Goal: Task Accomplishment & Management: Use online tool/utility

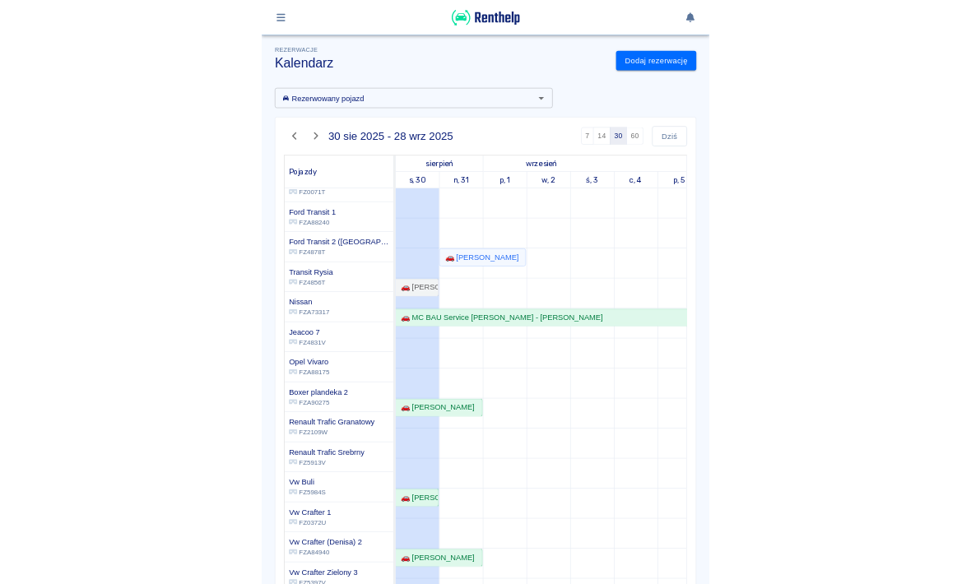
scroll to position [296, 0]
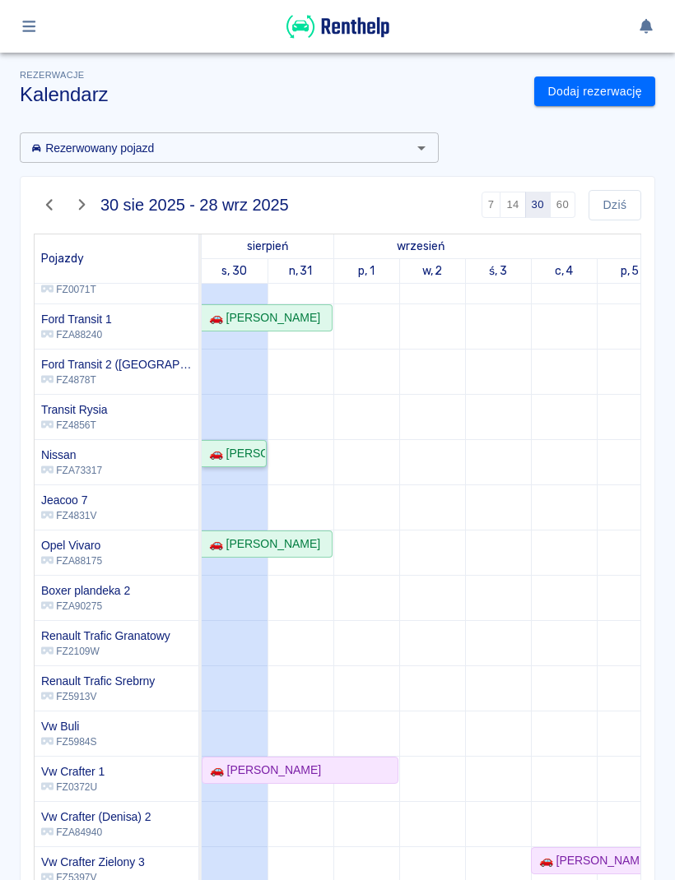
click at [241, 445] on div "🚗 [PERSON_NAME]" at bounding box center [233, 453] width 63 height 17
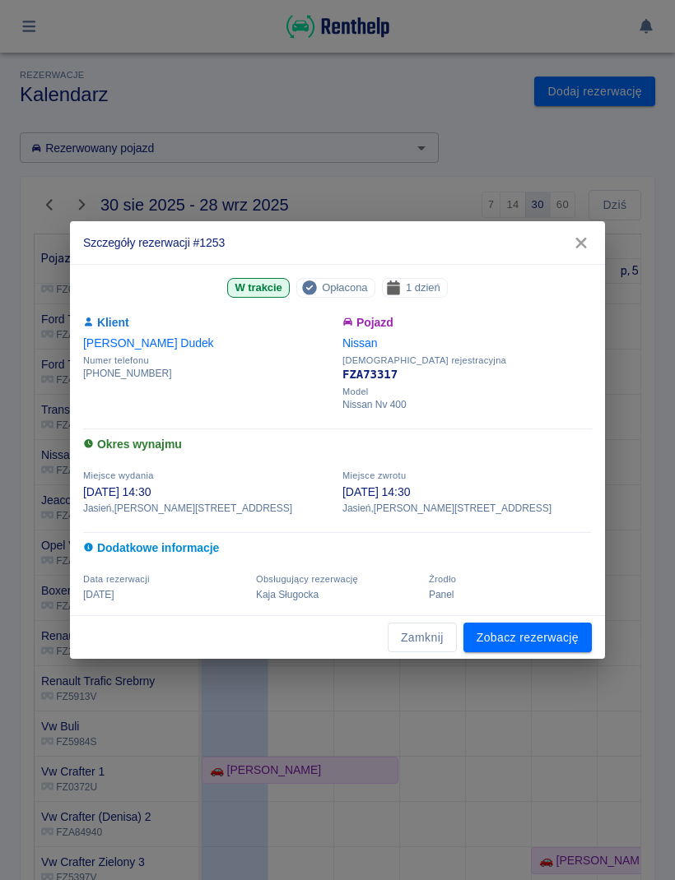
click at [555, 639] on link "Zobacz rezerwację" at bounding box center [527, 638] width 128 height 30
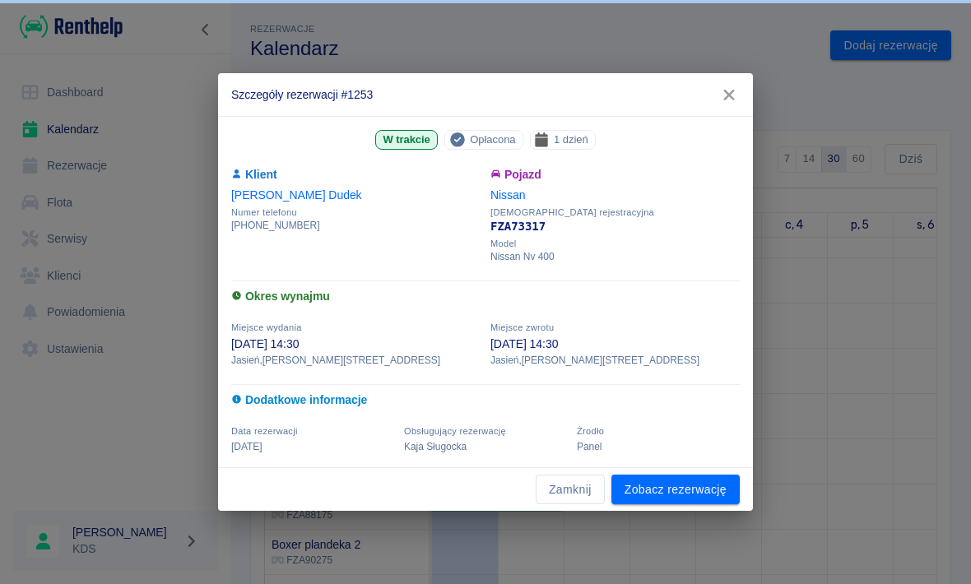
click at [674, 482] on link "Zobacz rezerwację" at bounding box center [675, 490] width 128 height 30
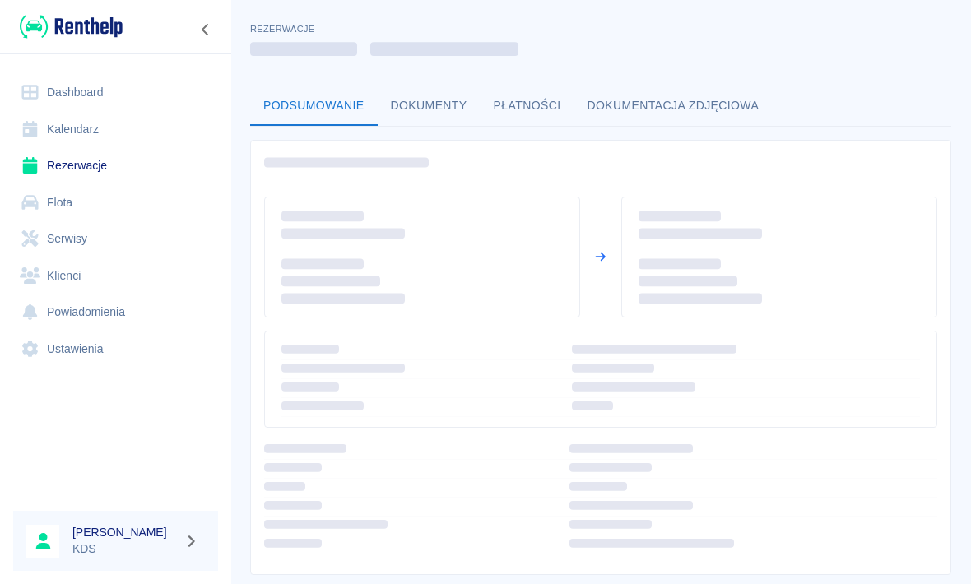
click at [674, 496] on td at bounding box center [746, 488] width 381 height 19
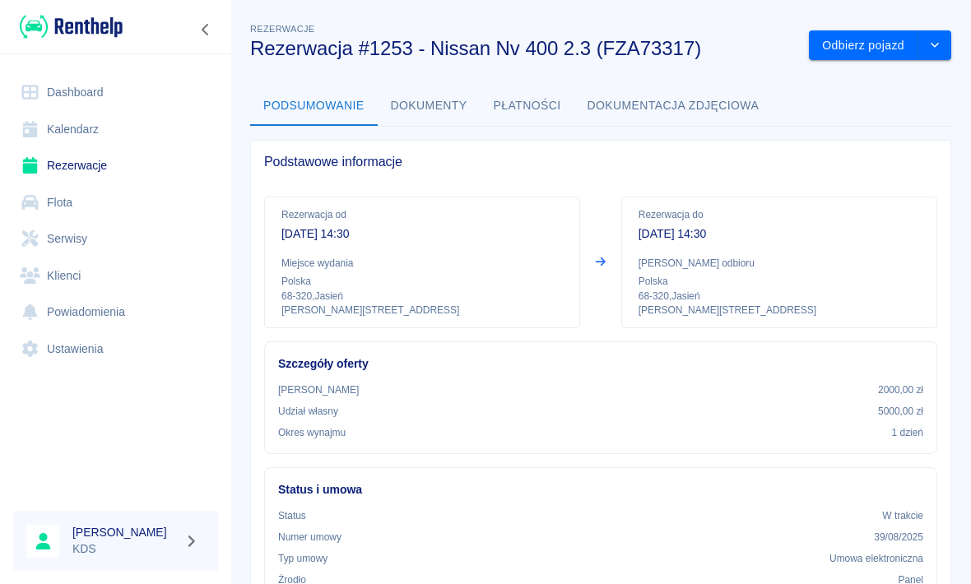
click at [674, 51] on button "Odbierz pojazd" at bounding box center [863, 45] width 109 height 30
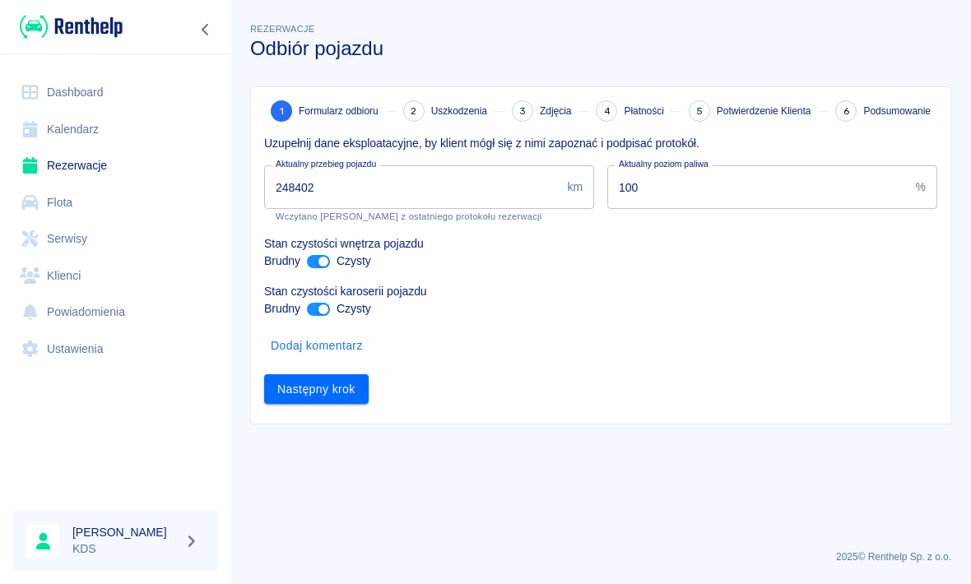
click at [476, 193] on input "248402" at bounding box center [412, 187] width 296 height 44
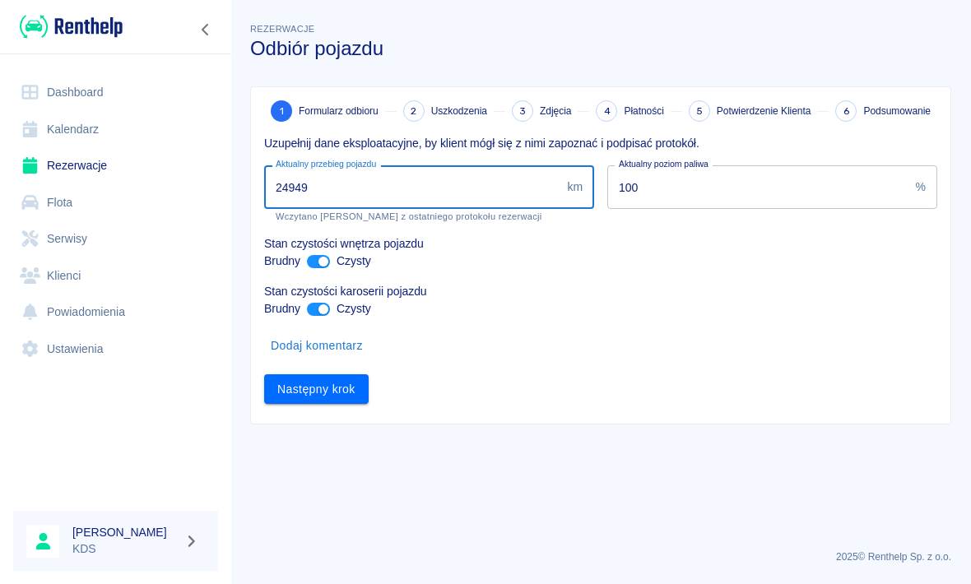
type input "249498"
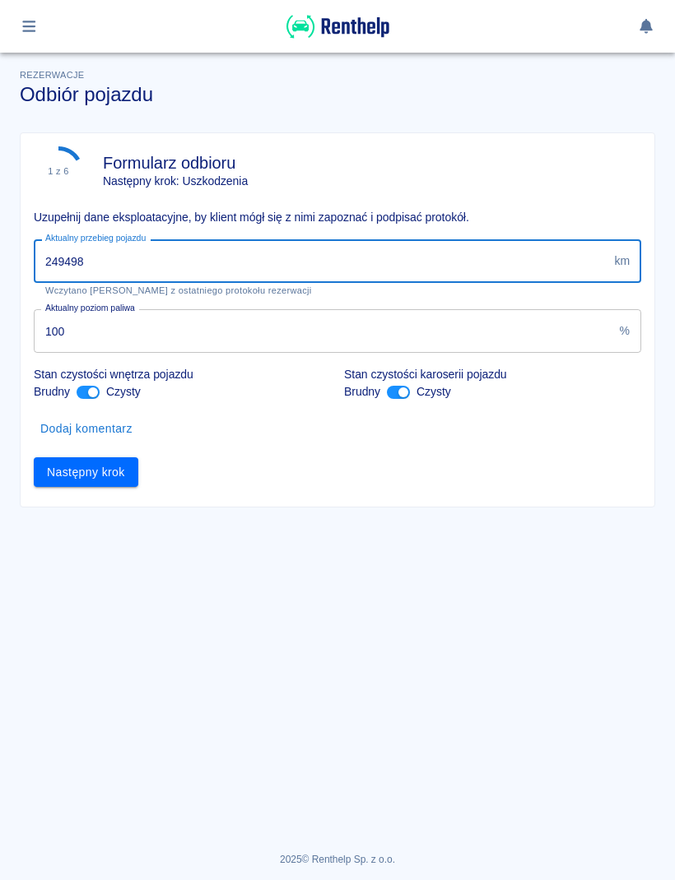
click at [118, 473] on button "Następny krok" at bounding box center [86, 472] width 104 height 30
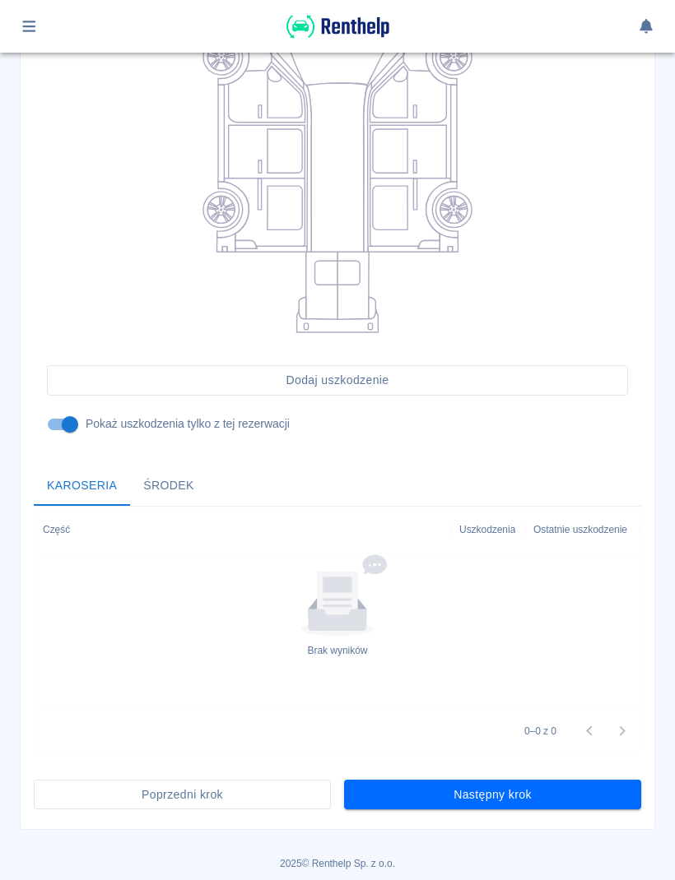
scroll to position [262, 0]
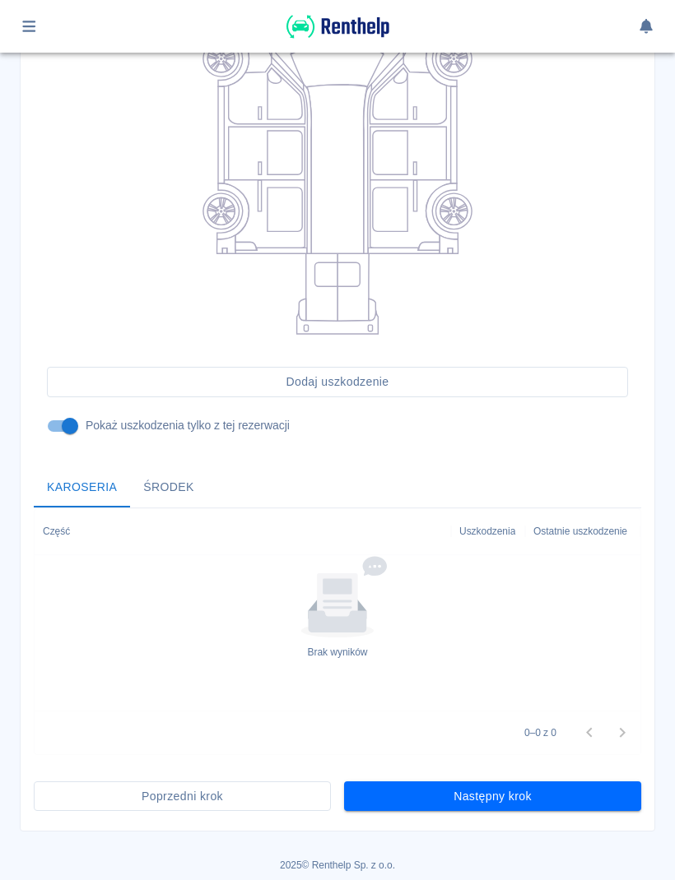
click at [477, 792] on button "Następny krok" at bounding box center [492, 797] width 297 height 30
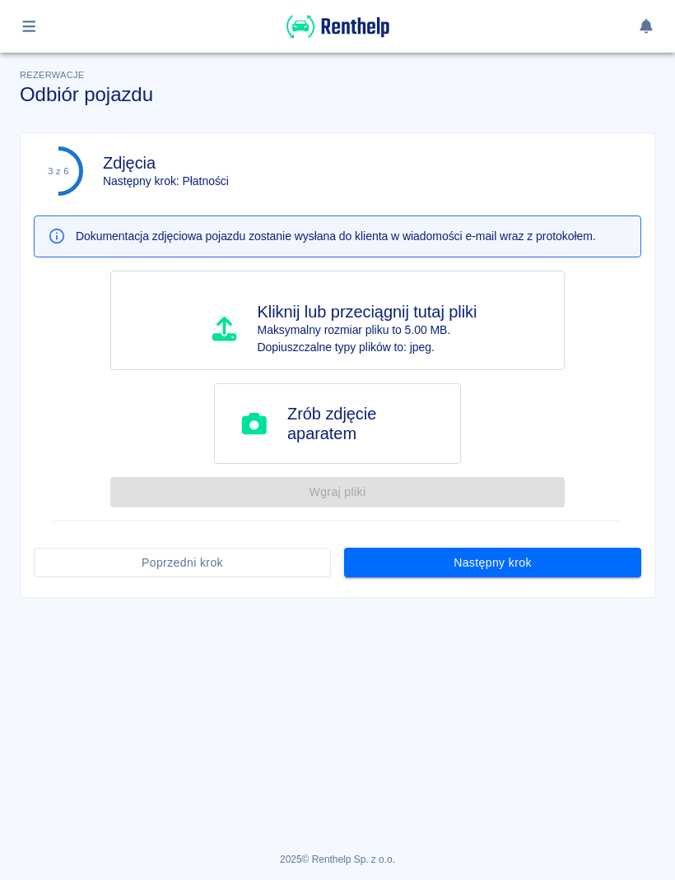
click at [584, 563] on button "Następny krok" at bounding box center [492, 563] width 297 height 30
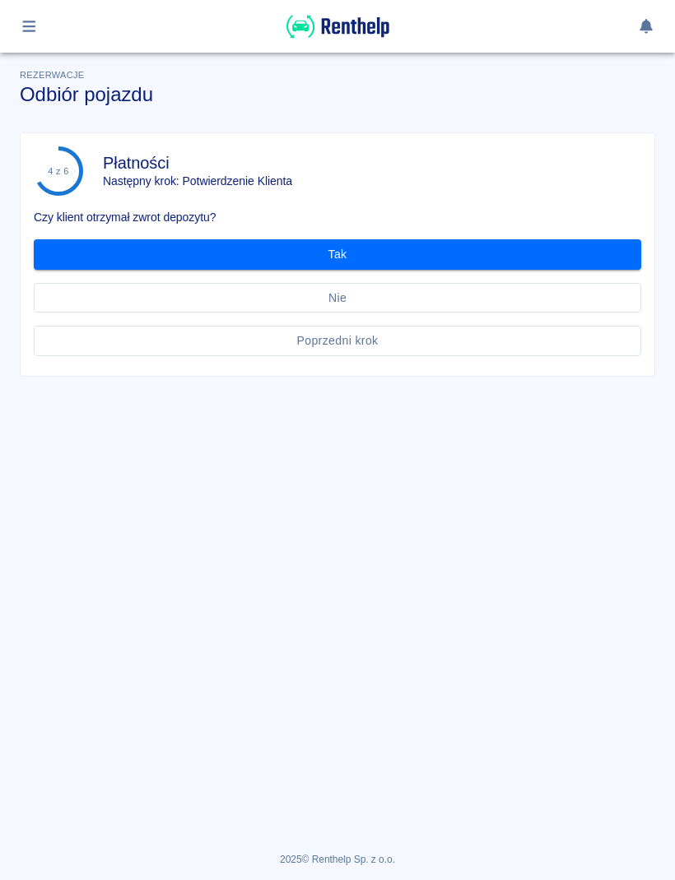
click at [547, 240] on button "Tak" at bounding box center [337, 254] width 607 height 30
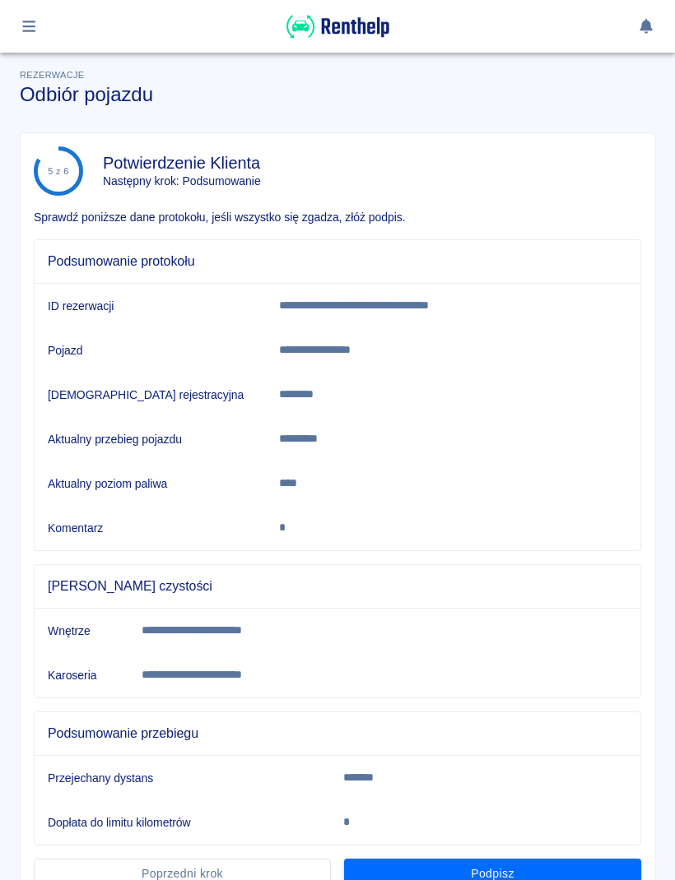
click at [536, 868] on button "Podpisz" at bounding box center [492, 874] width 297 height 30
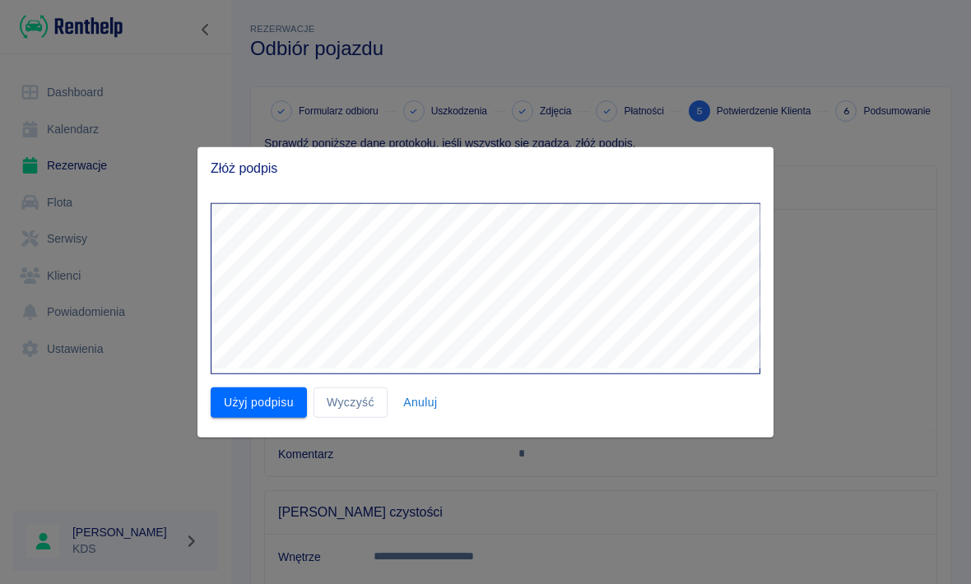
click at [278, 392] on button "Użyj podpisu" at bounding box center [259, 403] width 96 height 30
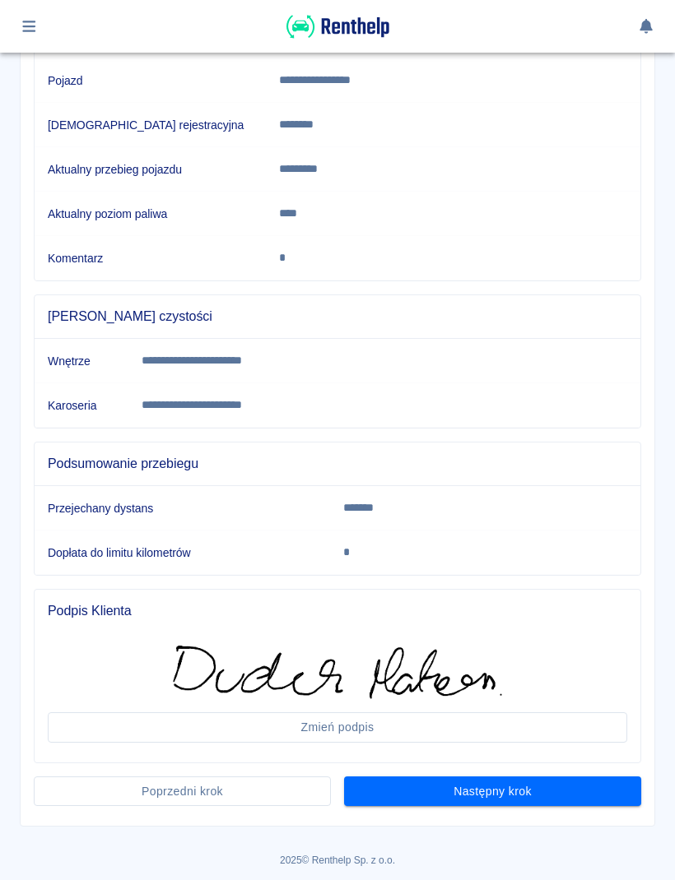
scroll to position [270, 0]
click at [572, 791] on button "Następny krok" at bounding box center [492, 792] width 297 height 30
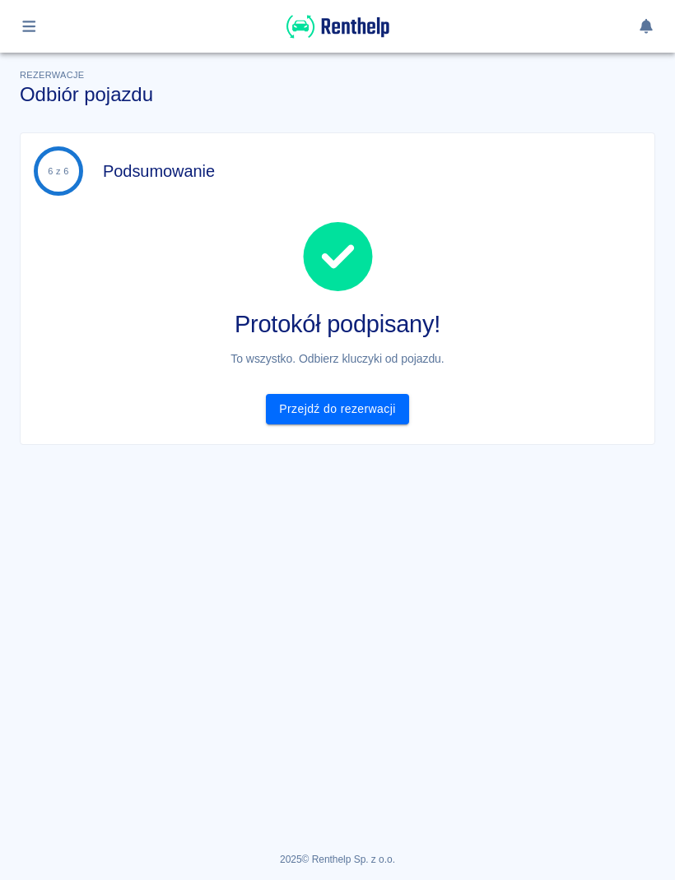
scroll to position [0, 0]
click at [374, 138] on div "6 z 6 Podsumowanie" at bounding box center [331, 164] width 620 height 63
click at [354, 415] on link "Przejdź do rezerwacji" at bounding box center [337, 409] width 142 height 30
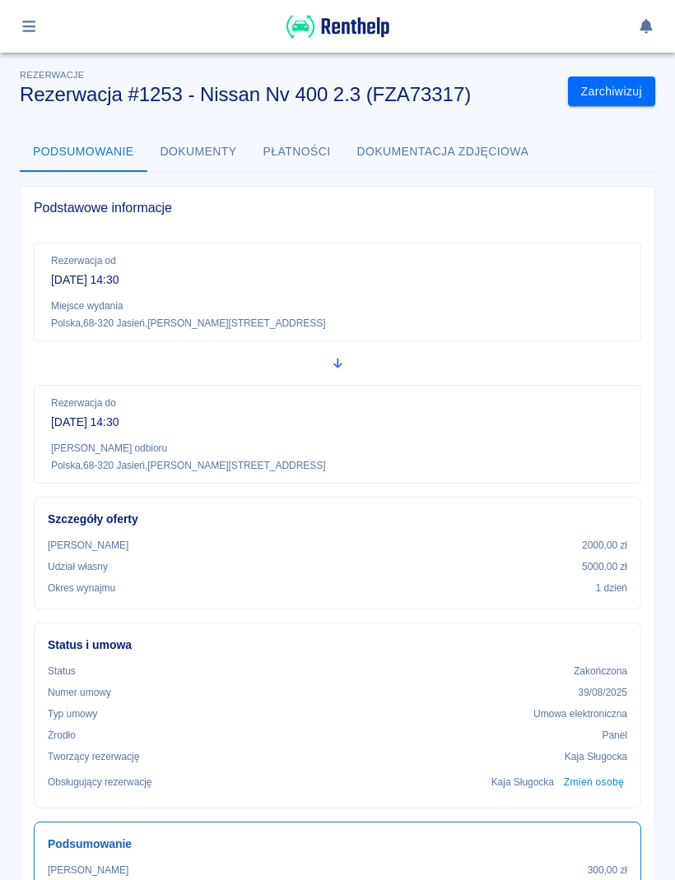
click at [35, 29] on icon "button" at bounding box center [29, 26] width 19 height 15
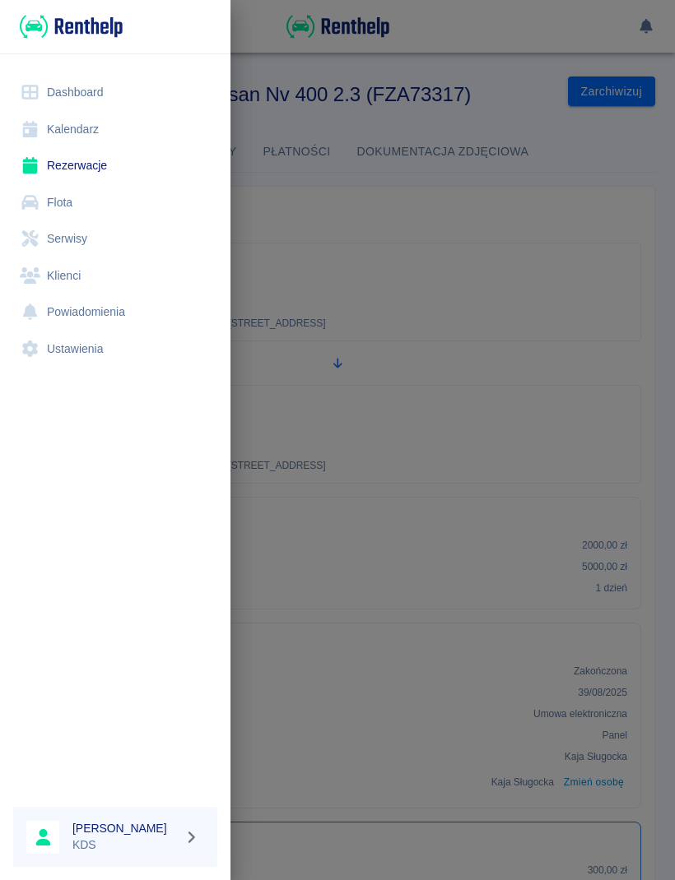
click at [69, 117] on link "Kalendarz" at bounding box center [115, 129] width 204 height 37
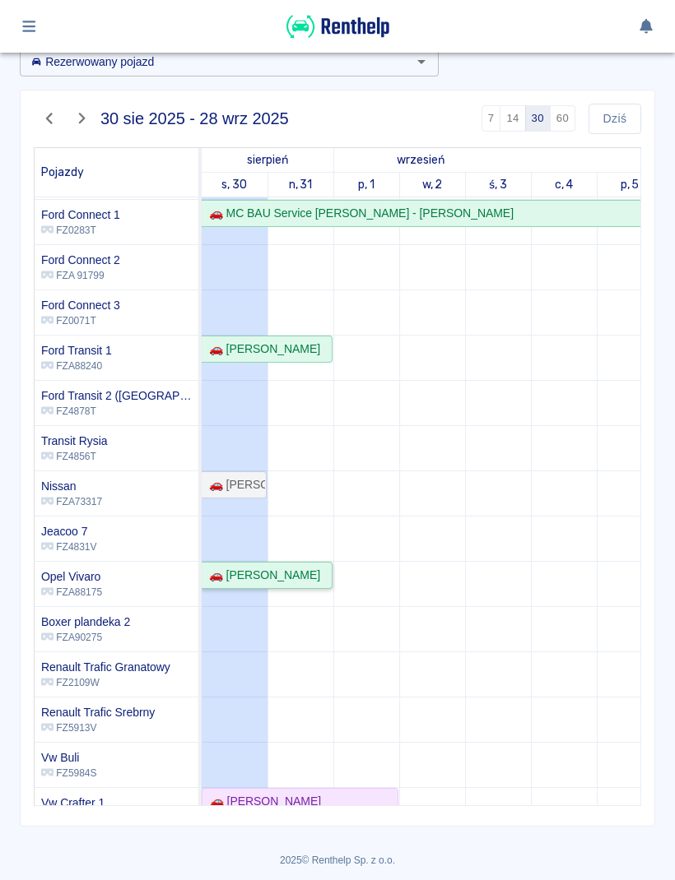
click at [303, 573] on div "🚗 [PERSON_NAME]" at bounding box center [261, 575] width 118 height 17
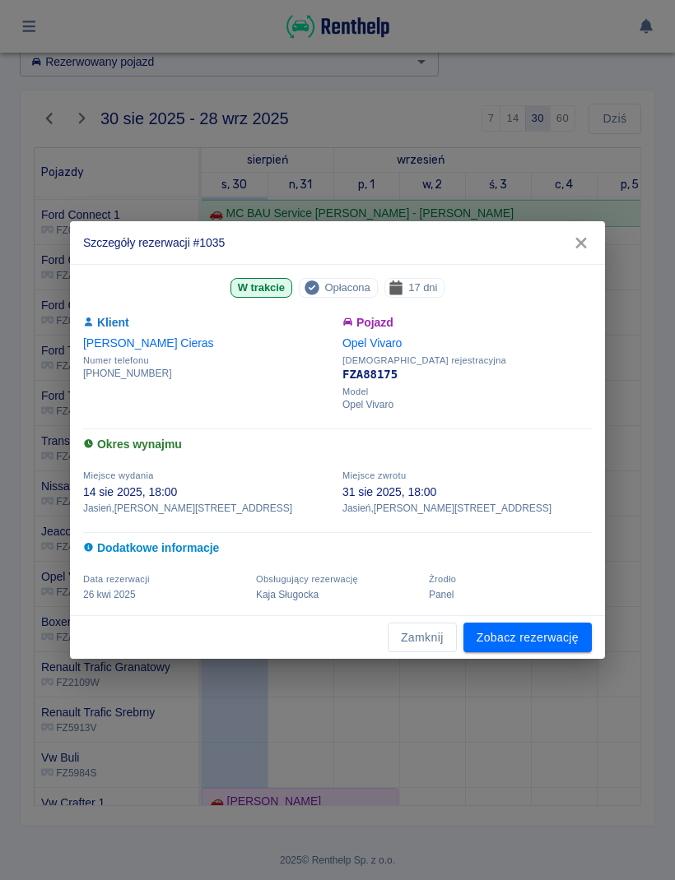
click at [437, 643] on button "Zamknij" at bounding box center [422, 638] width 69 height 30
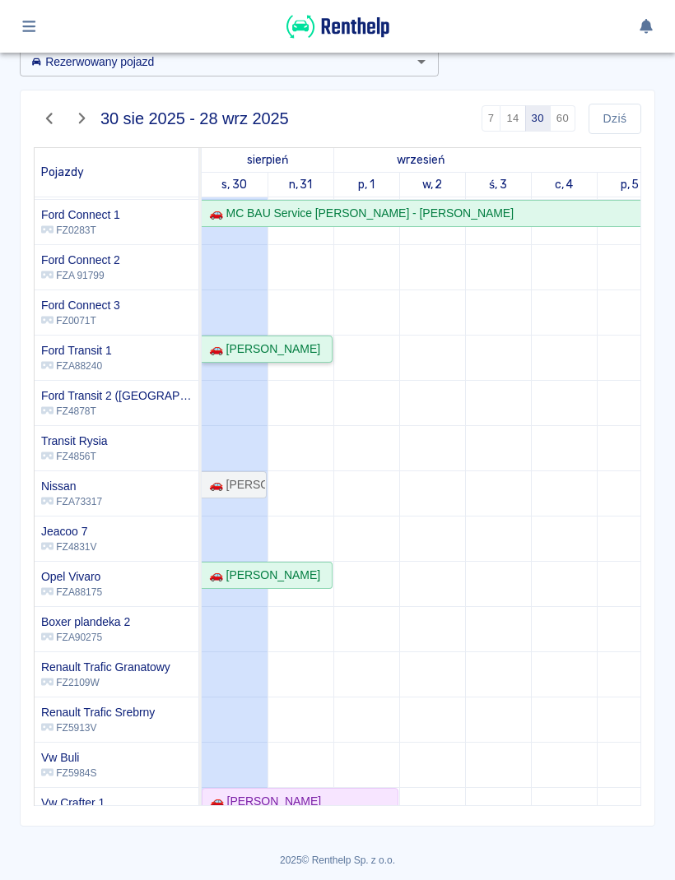
click at [318, 355] on div "🚗 [PERSON_NAME]" at bounding box center [261, 349] width 118 height 17
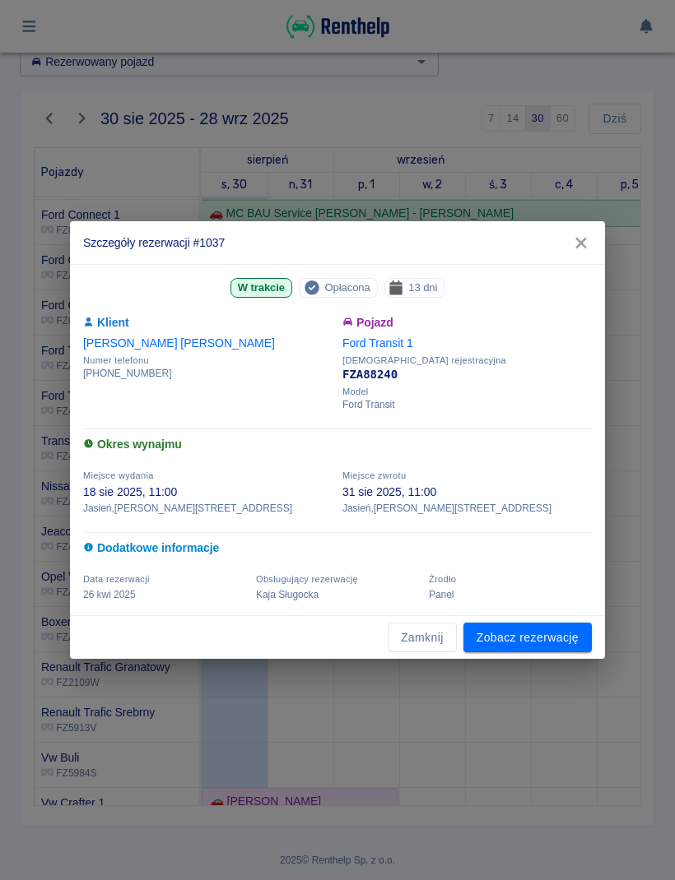
click at [444, 636] on button "Zamknij" at bounding box center [422, 638] width 69 height 30
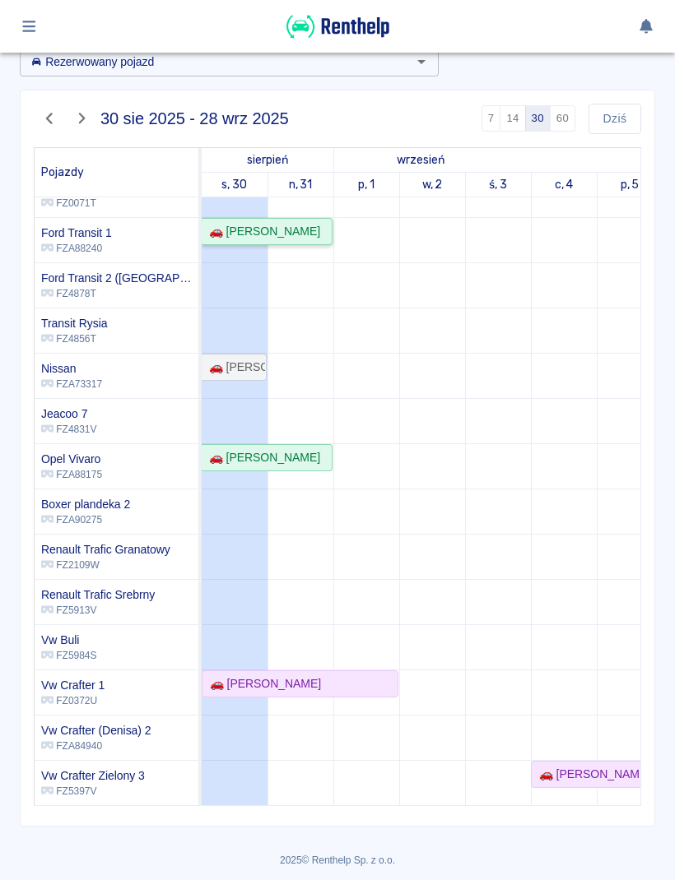
scroll to position [317, -1]
click at [386, 678] on div "🚗 [PERSON_NAME]" at bounding box center [299, 683] width 193 height 17
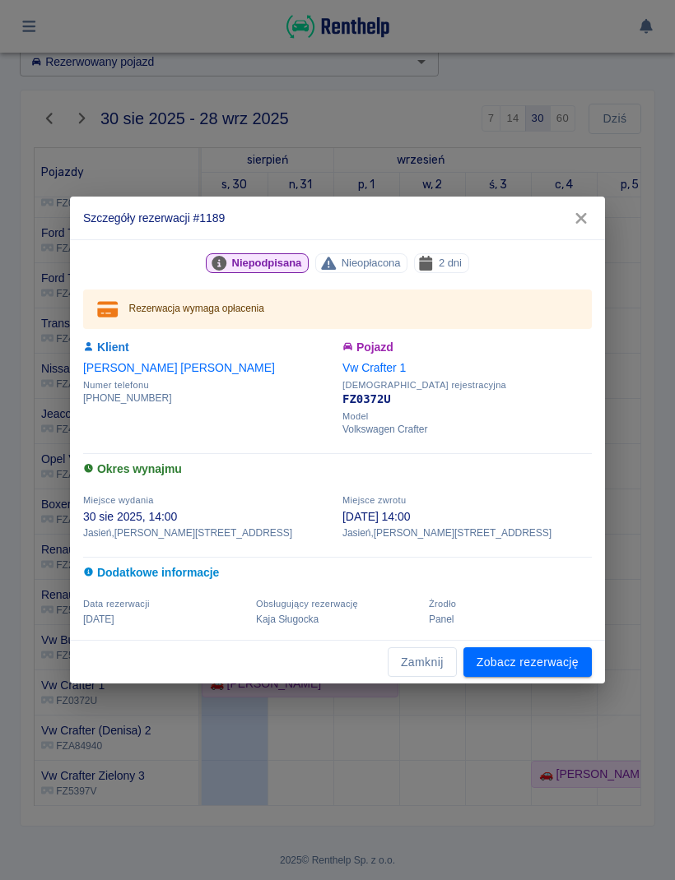
click at [437, 662] on button "Zamknij" at bounding box center [422, 663] width 69 height 30
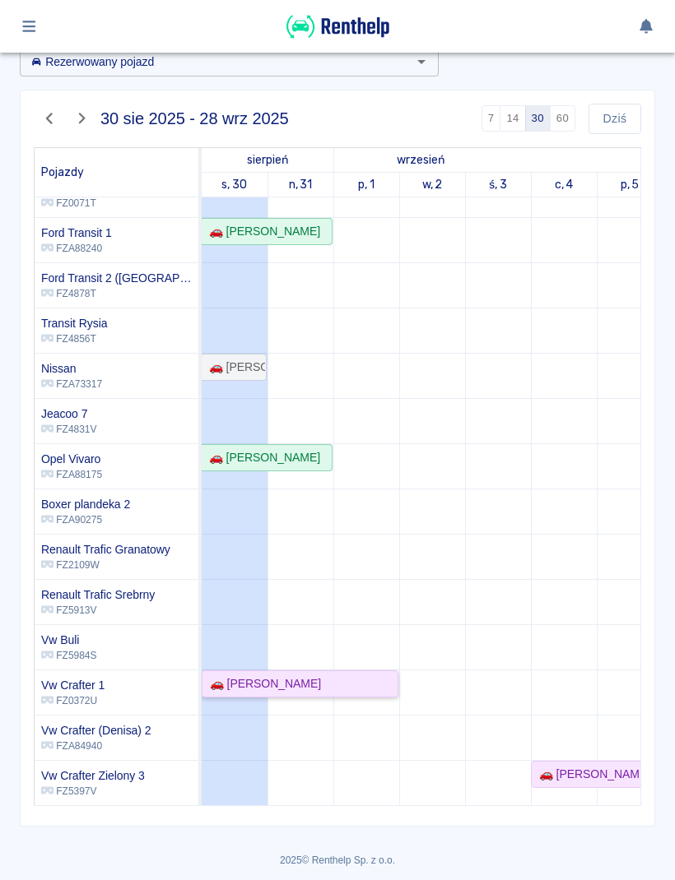
scroll to position [216, -7]
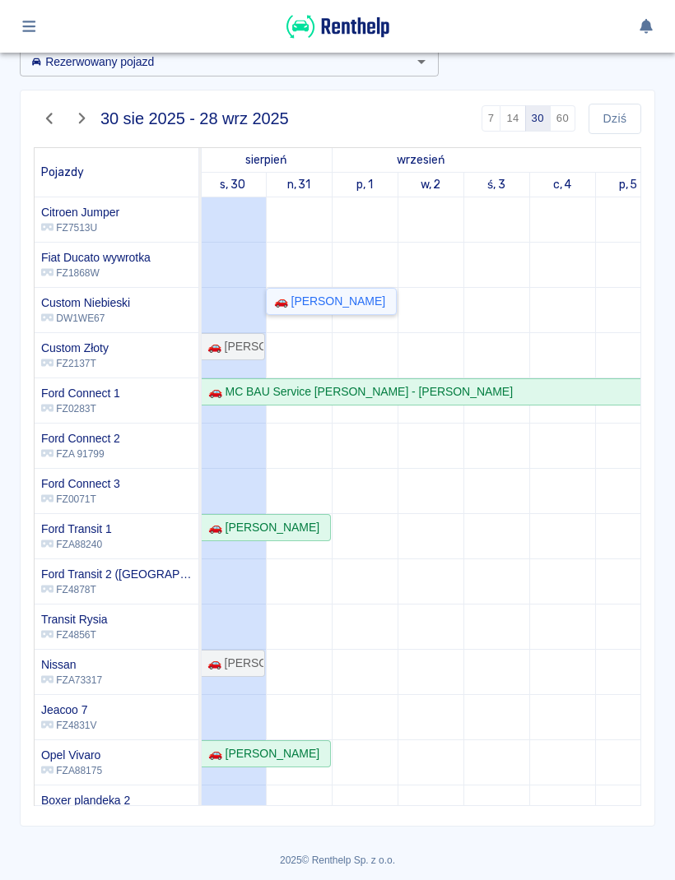
click at [356, 307] on div "🚗 [PERSON_NAME]" at bounding box center [326, 301] width 118 height 17
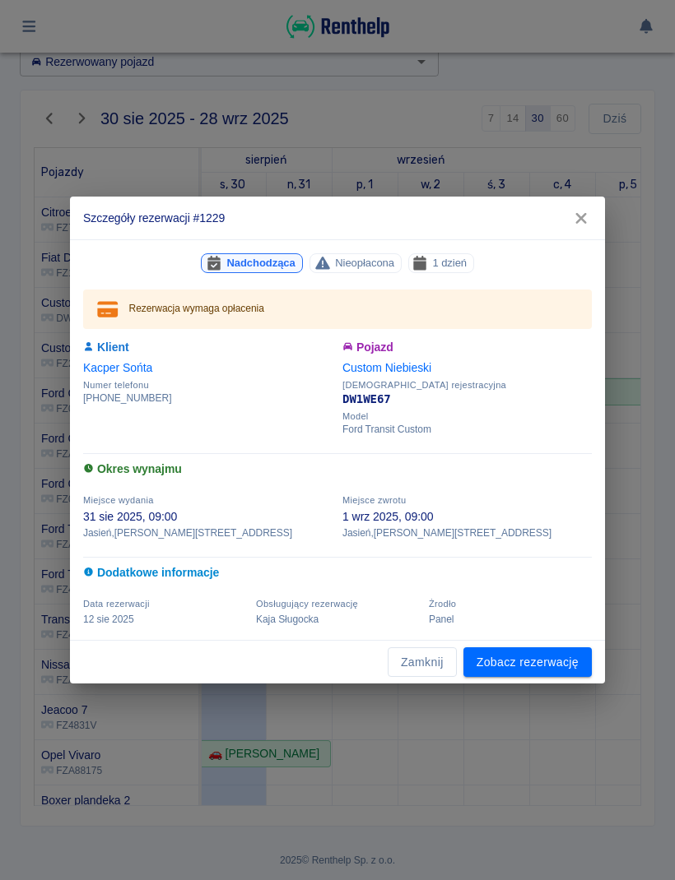
click at [432, 675] on button "Zamknij" at bounding box center [422, 663] width 69 height 30
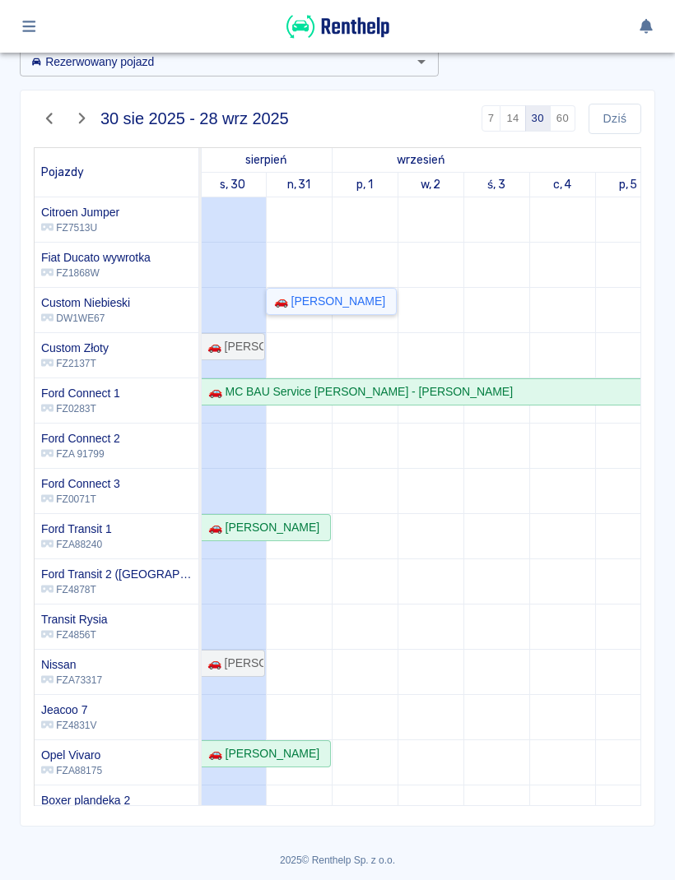
click at [355, 307] on div "🚗 [PERSON_NAME]" at bounding box center [326, 301] width 118 height 17
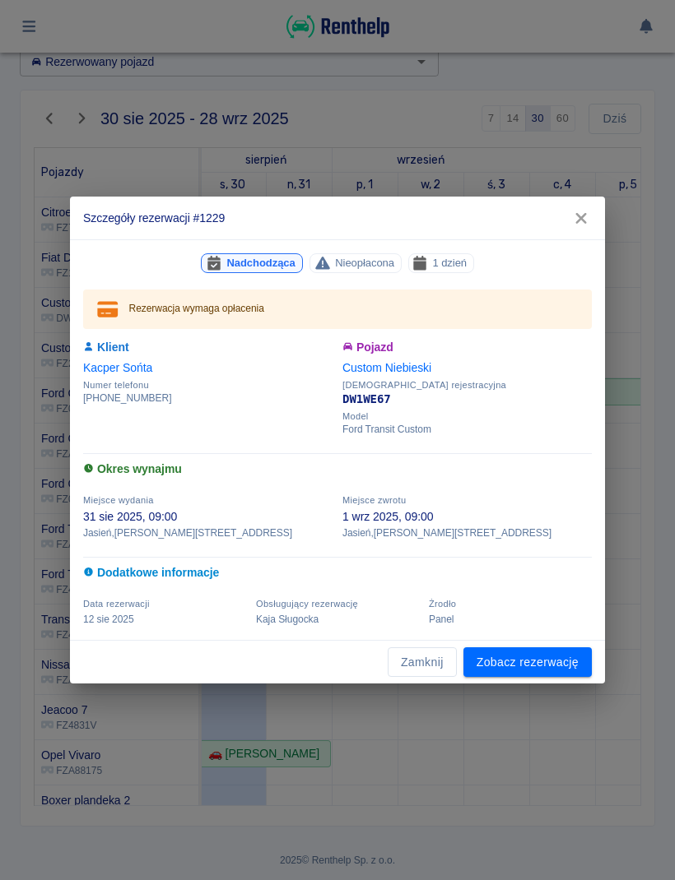
click at [555, 662] on link "Zobacz rezerwację" at bounding box center [527, 663] width 128 height 30
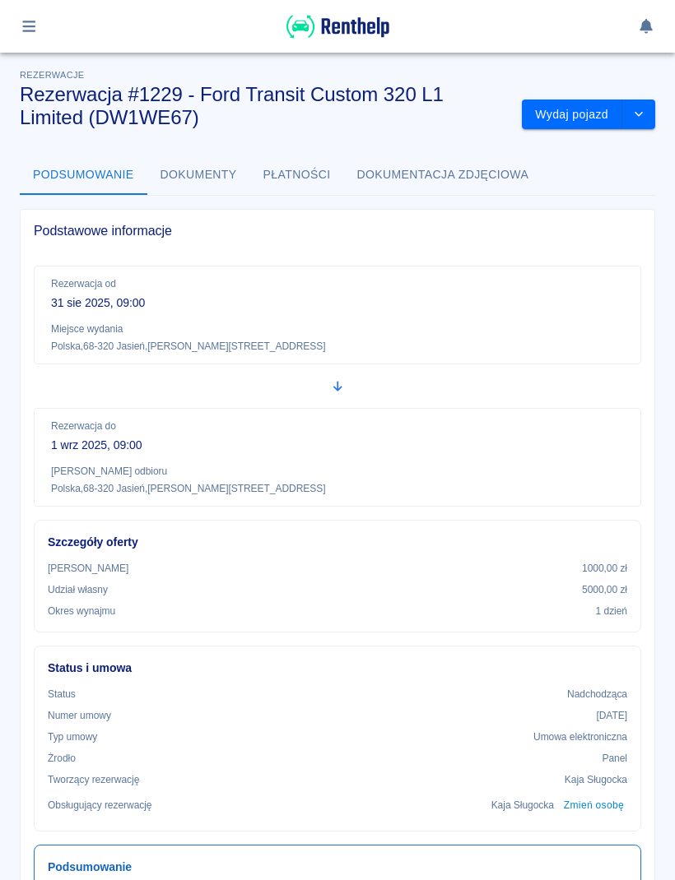
click at [586, 116] on button "Wydaj pojazd" at bounding box center [572, 115] width 100 height 30
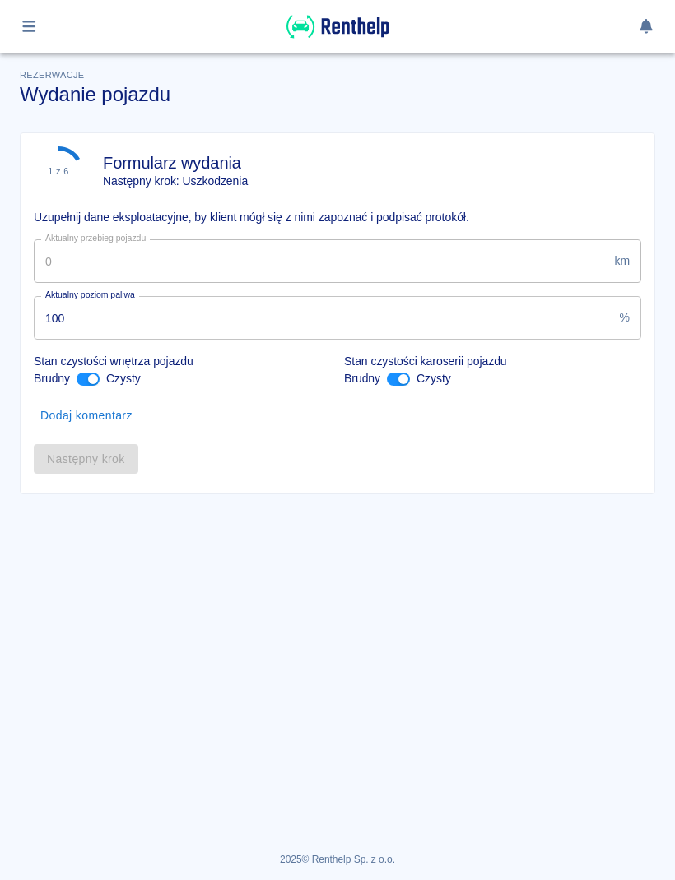
type input "105132"
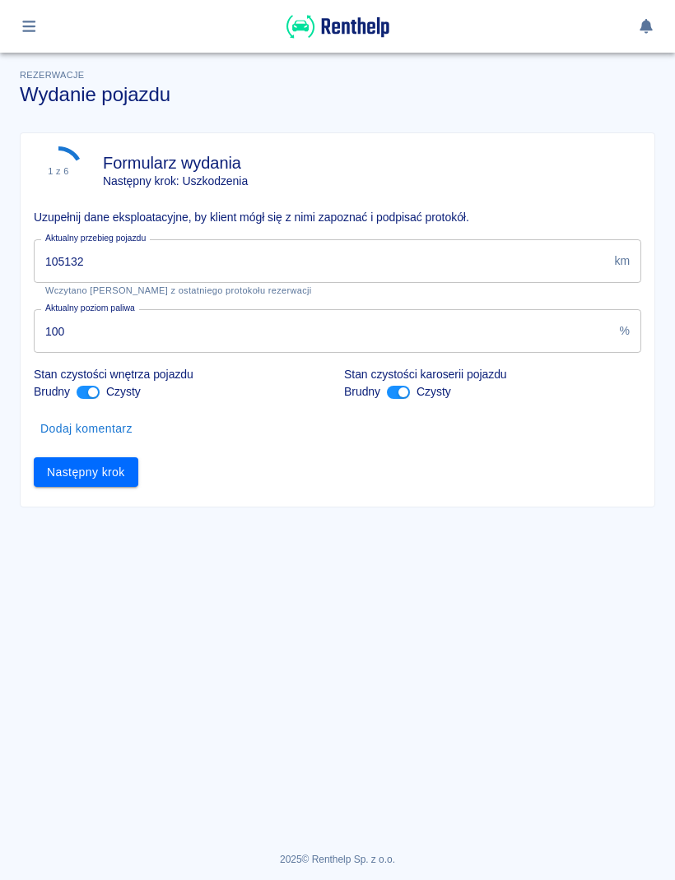
click at [63, 471] on button "Następny krok" at bounding box center [86, 472] width 104 height 30
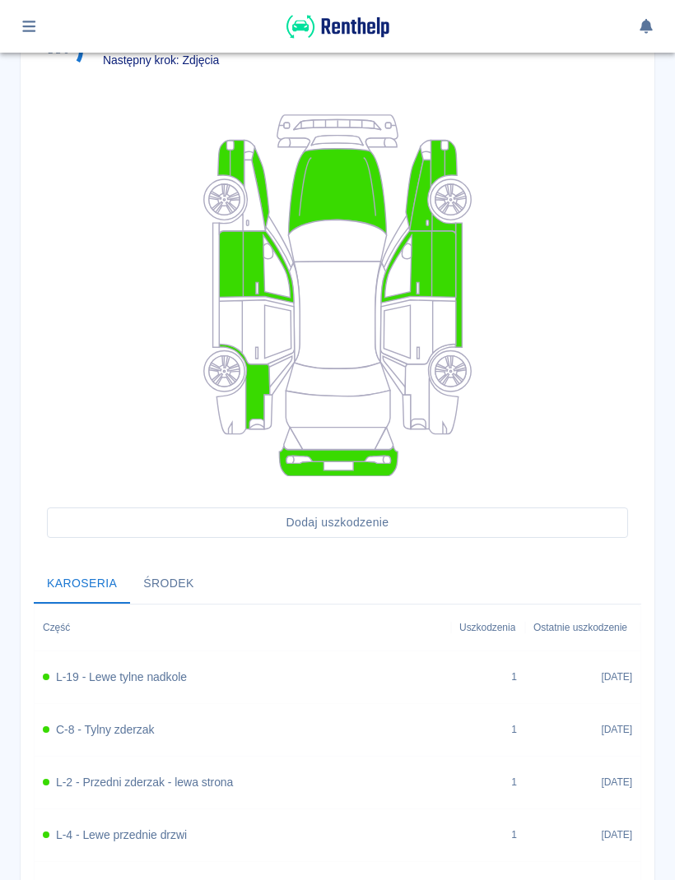
scroll to position [123, 0]
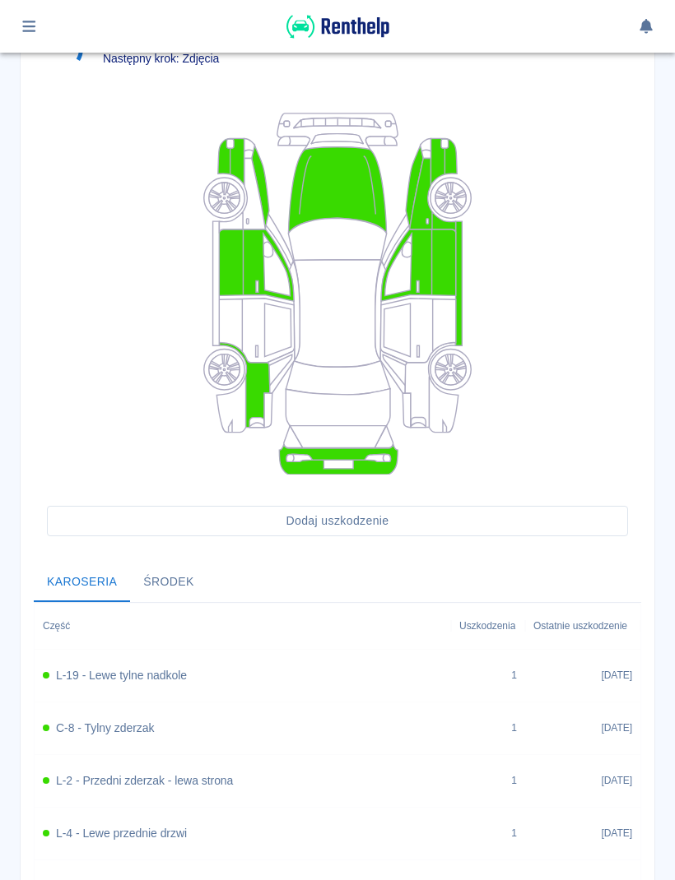
click at [425, 211] on icon at bounding box center [433, 194] width 46 height 73
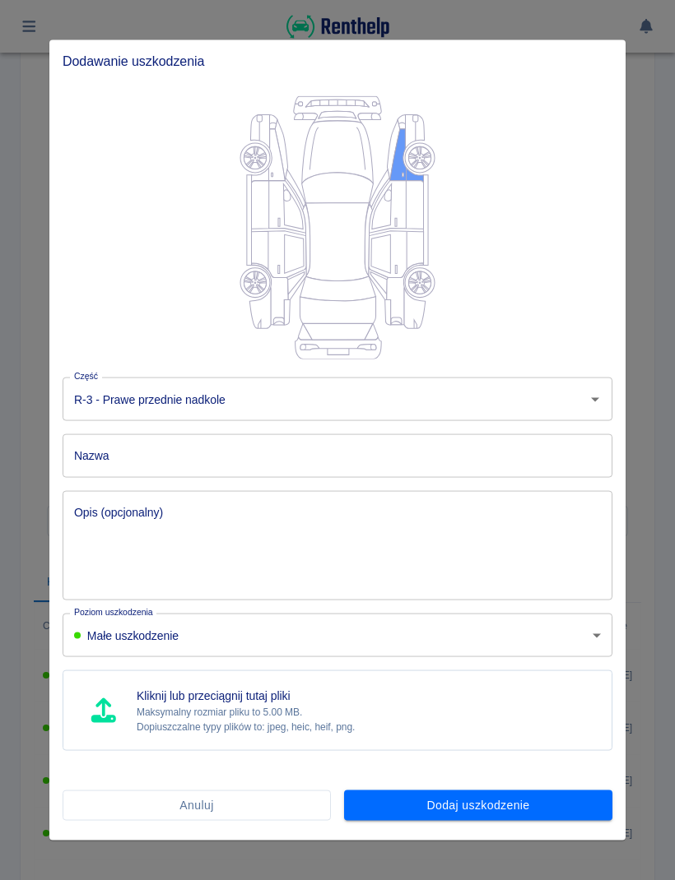
click at [282, 816] on button "Anuluj" at bounding box center [197, 806] width 268 height 30
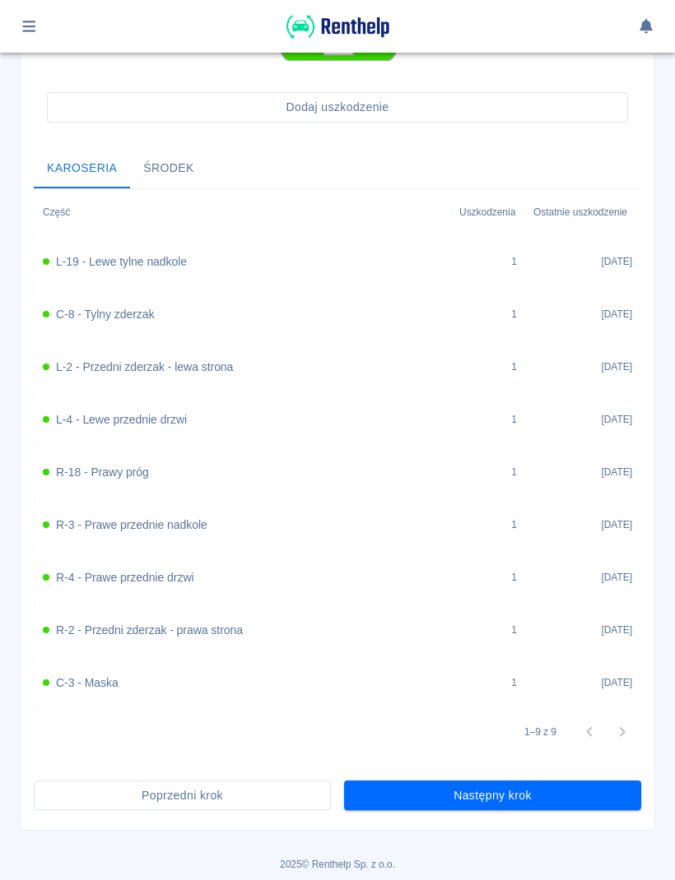
scroll to position [536, 0]
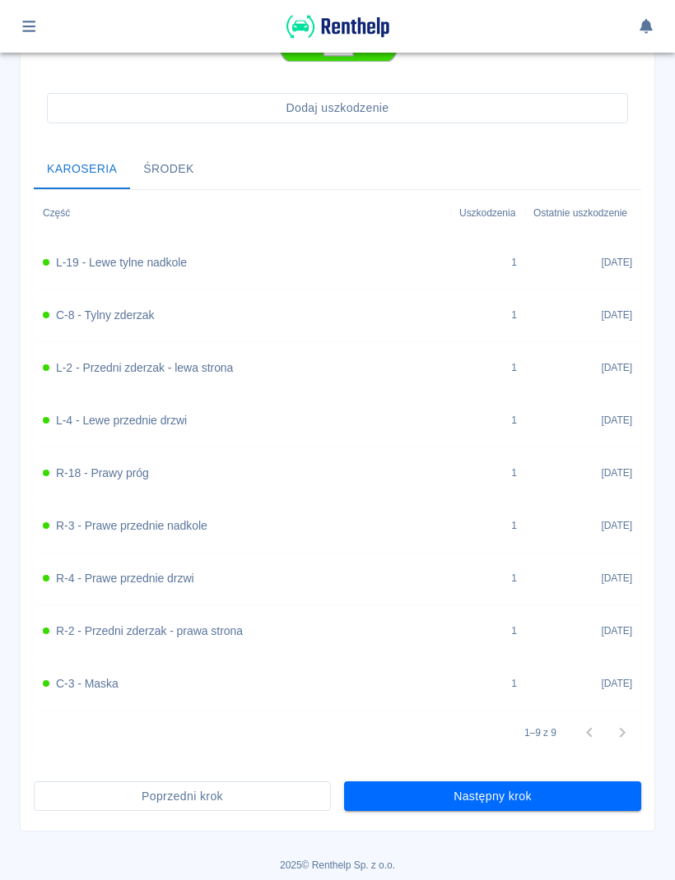
click at [232, 522] on div "R-3 - Prawe przednie nadkole" at bounding box center [243, 526] width 400 height 17
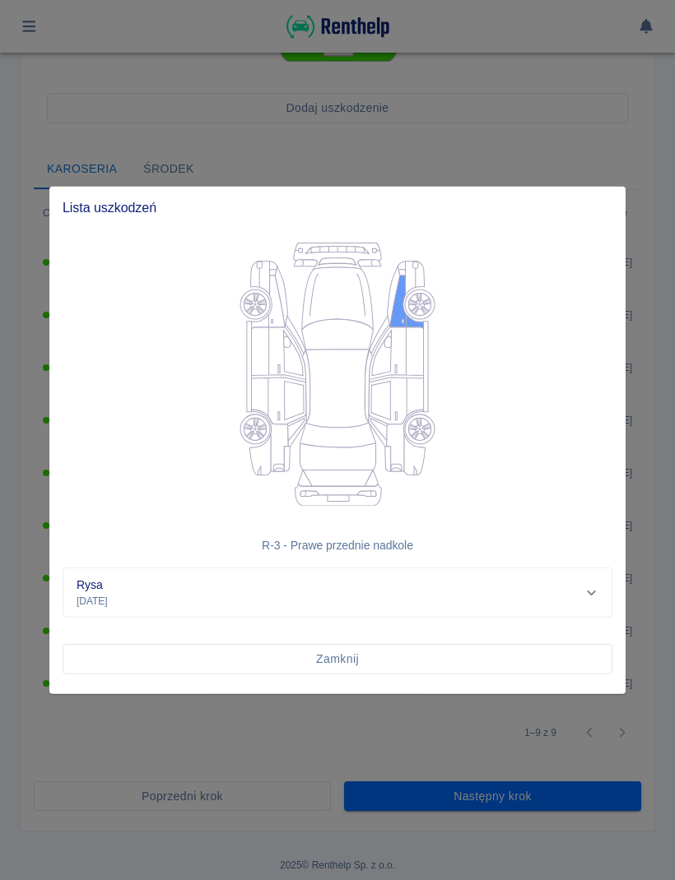
click at [582, 584] on div "Rysa [DATE]" at bounding box center [331, 593] width 508 height 32
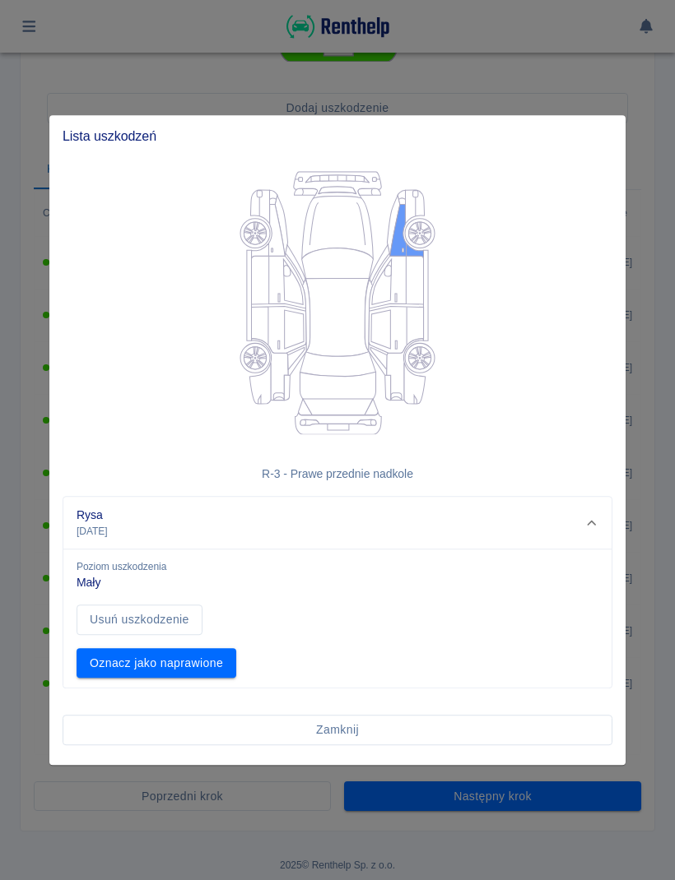
click at [210, 671] on button "Oznacz jako naprawione" at bounding box center [157, 663] width 160 height 30
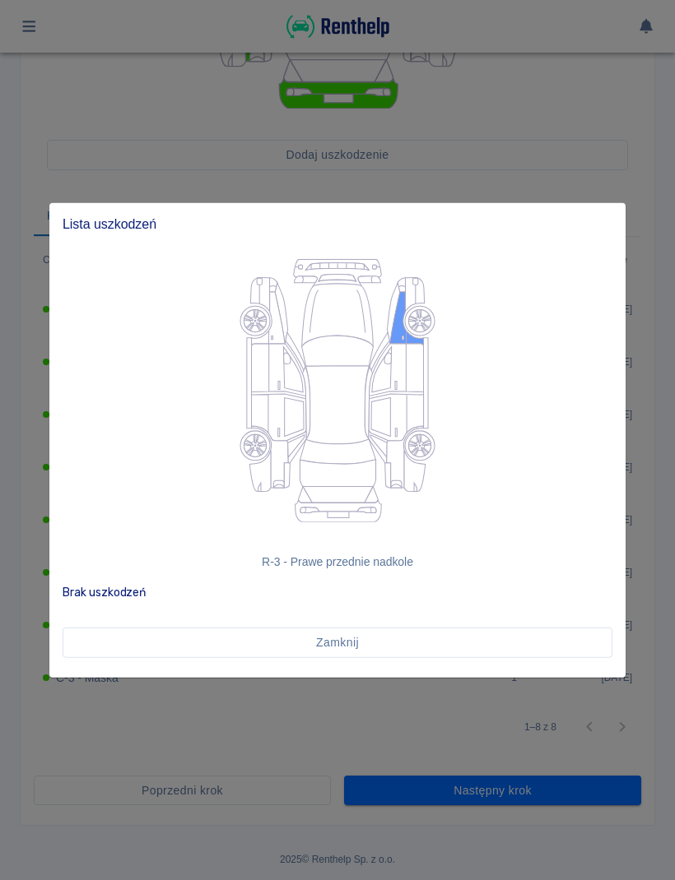
scroll to position [483, 0]
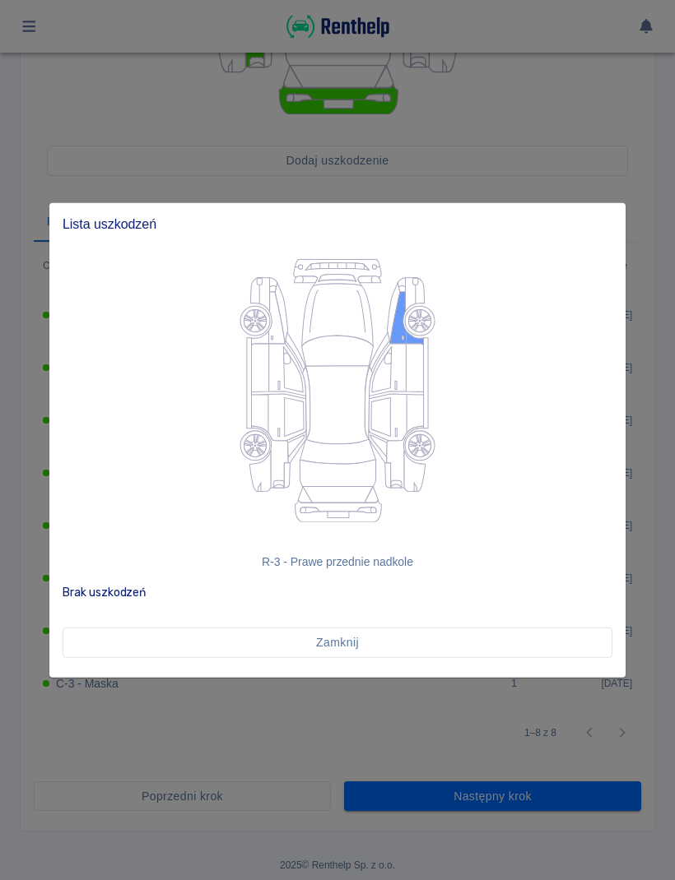
click at [471, 637] on button "Zamknij" at bounding box center [338, 643] width 550 height 30
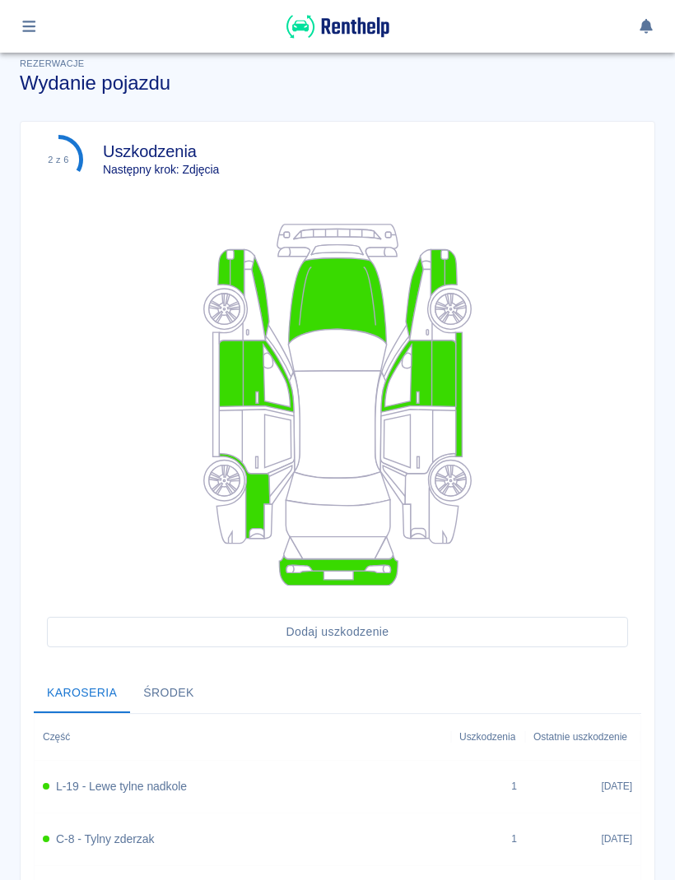
scroll to position [9, 0]
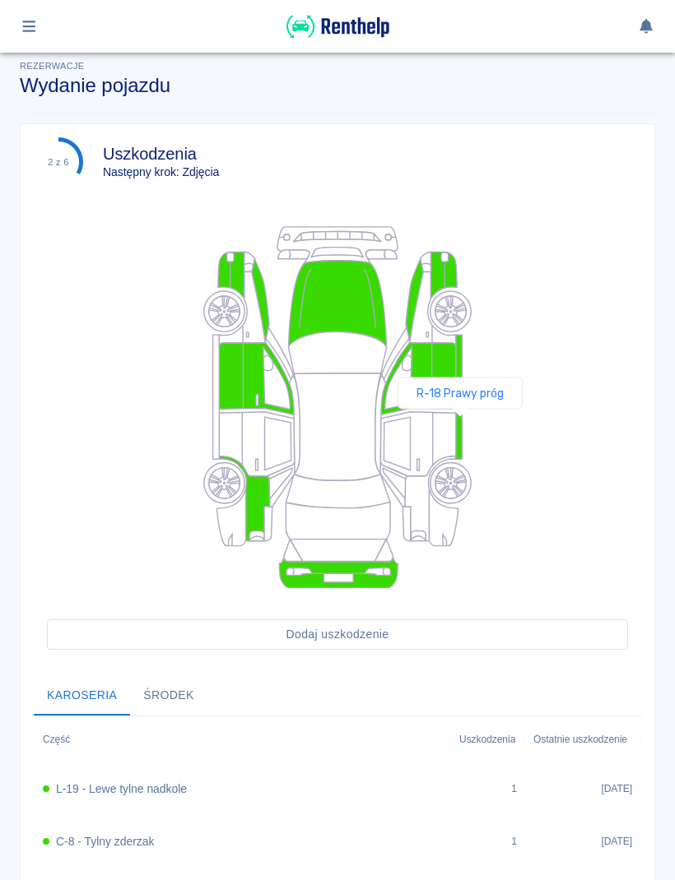
click at [460, 424] on icon at bounding box center [459, 397] width 7 height 124
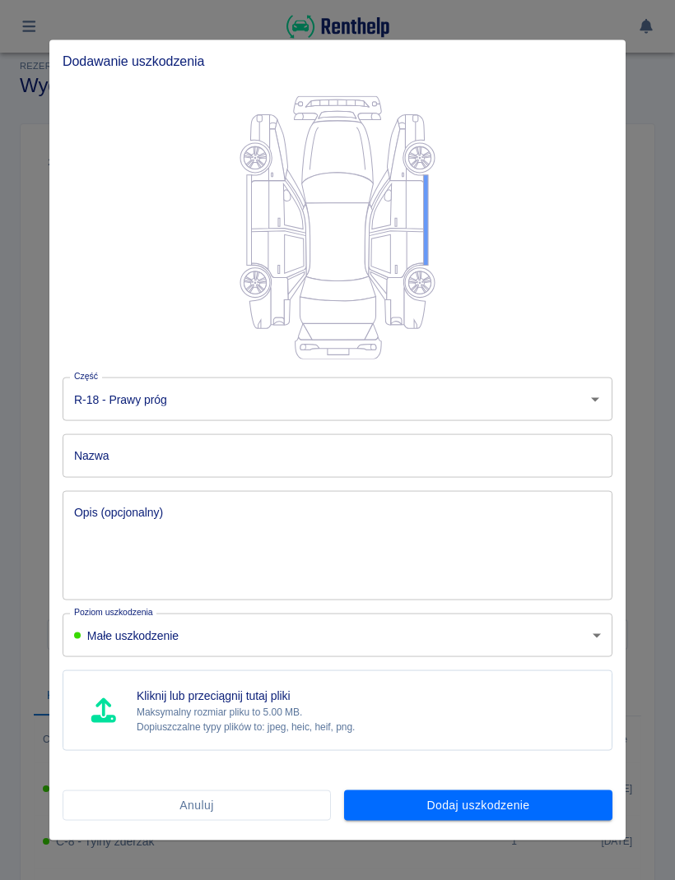
click at [310, 791] on button "Anuluj" at bounding box center [197, 806] width 268 height 30
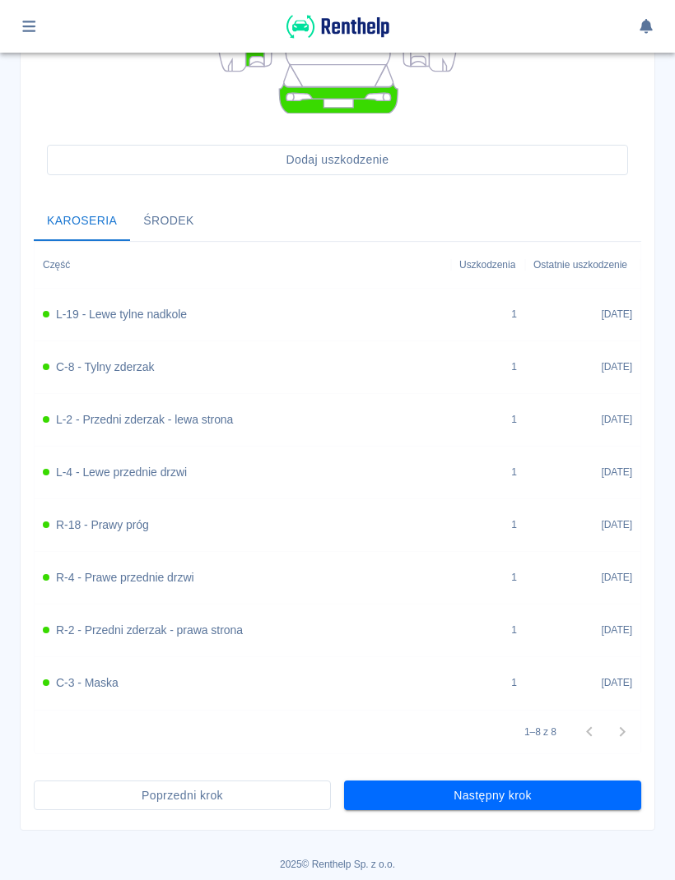
scroll to position [483, 0]
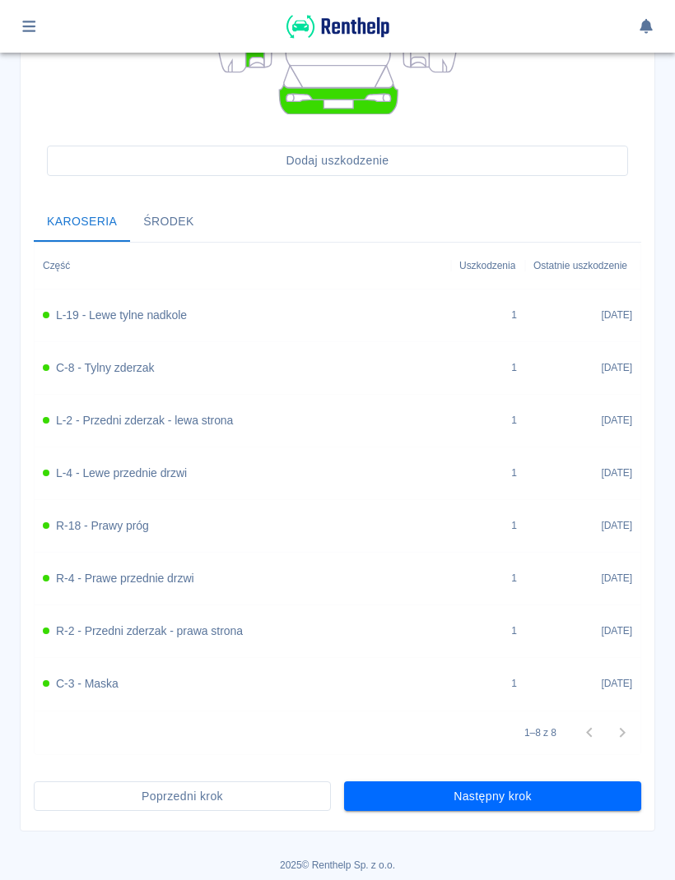
click at [245, 522] on div "R-18 - Prawy próg" at bounding box center [243, 526] width 400 height 17
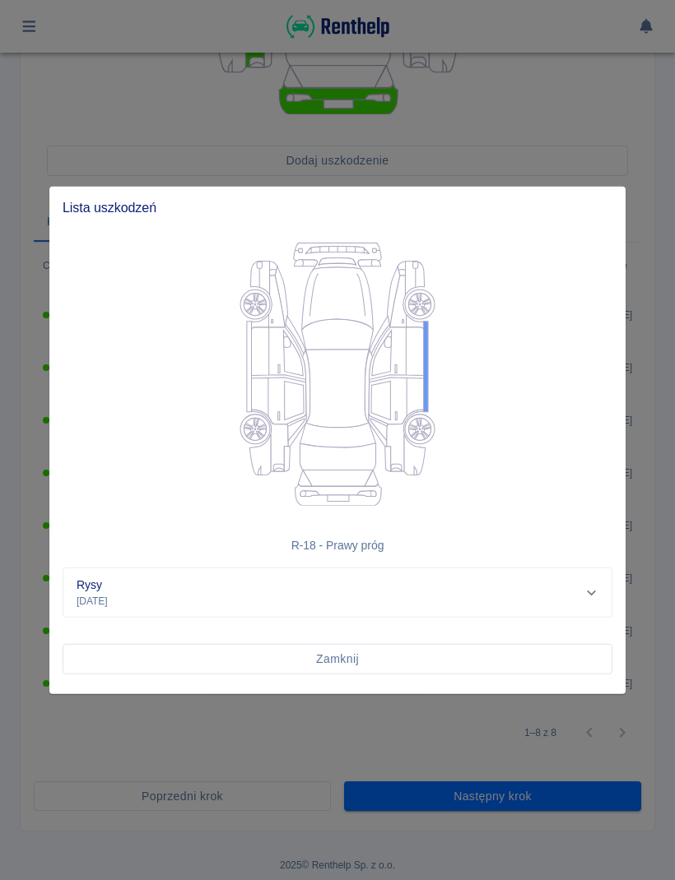
click at [578, 587] on div "Rysy [DATE]" at bounding box center [331, 593] width 508 height 32
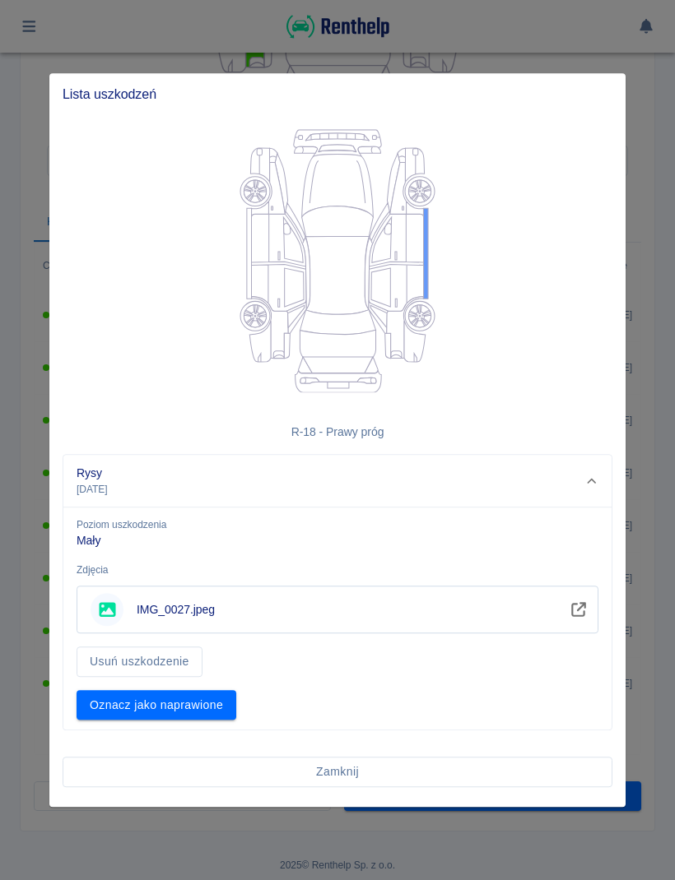
click at [230, 617] on li "IMG_0027.jpeg" at bounding box center [338, 610] width 522 height 48
click at [582, 607] on icon "Zobacz" at bounding box center [578, 609] width 19 height 15
click at [363, 768] on button "Zamknij" at bounding box center [338, 772] width 550 height 30
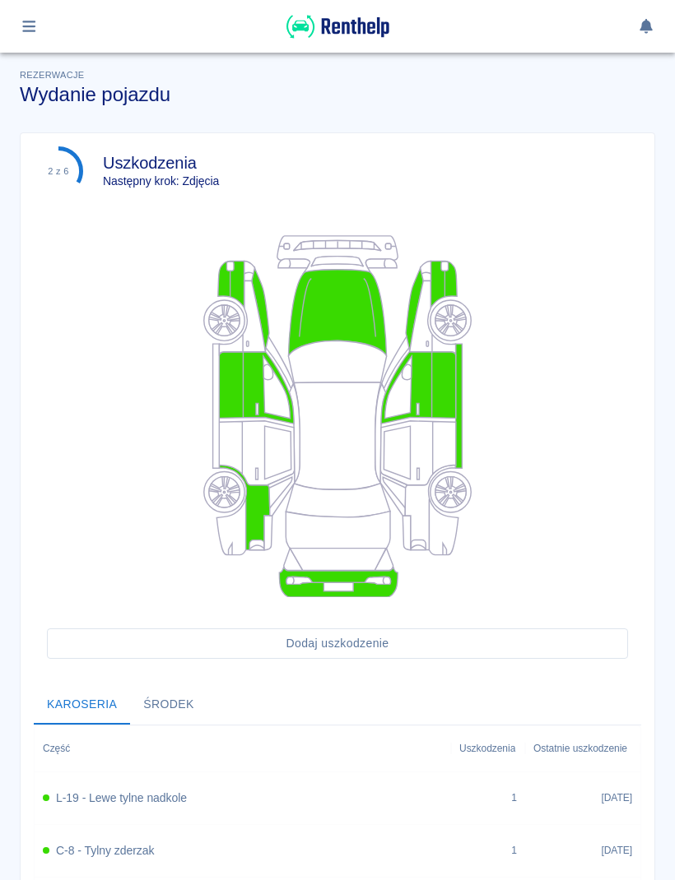
scroll to position [0, 0]
click at [36, 21] on icon "button" at bounding box center [29, 26] width 19 height 15
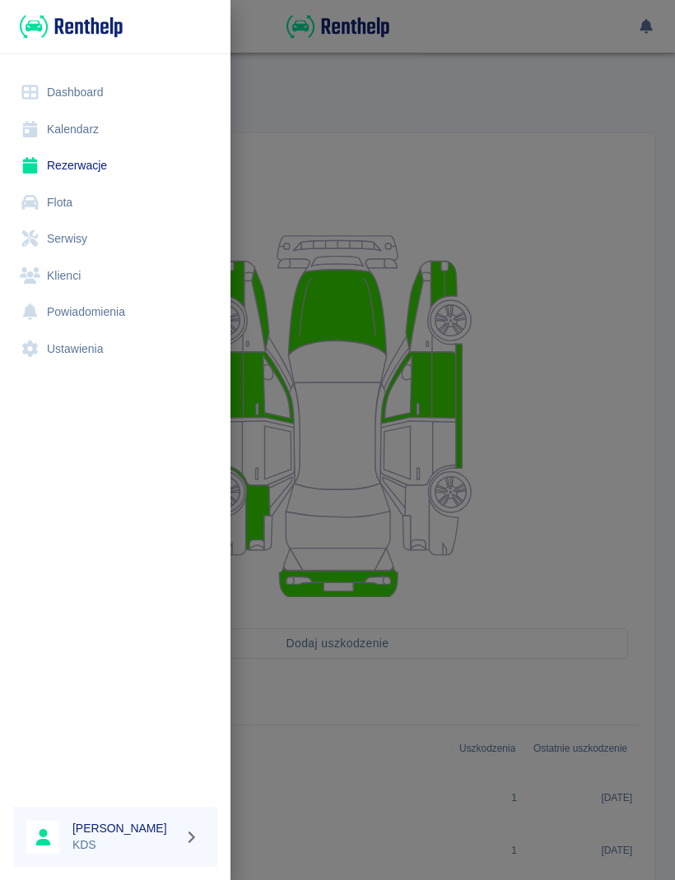
click at [85, 165] on link "Rezerwacje" at bounding box center [115, 165] width 204 height 37
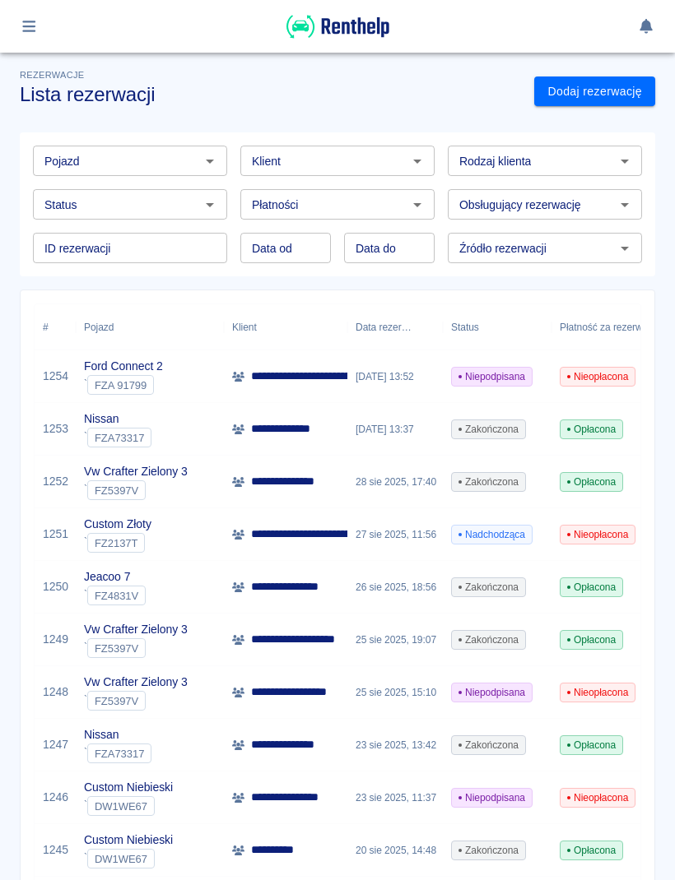
click at [36, 22] on icon "button" at bounding box center [29, 26] width 19 height 15
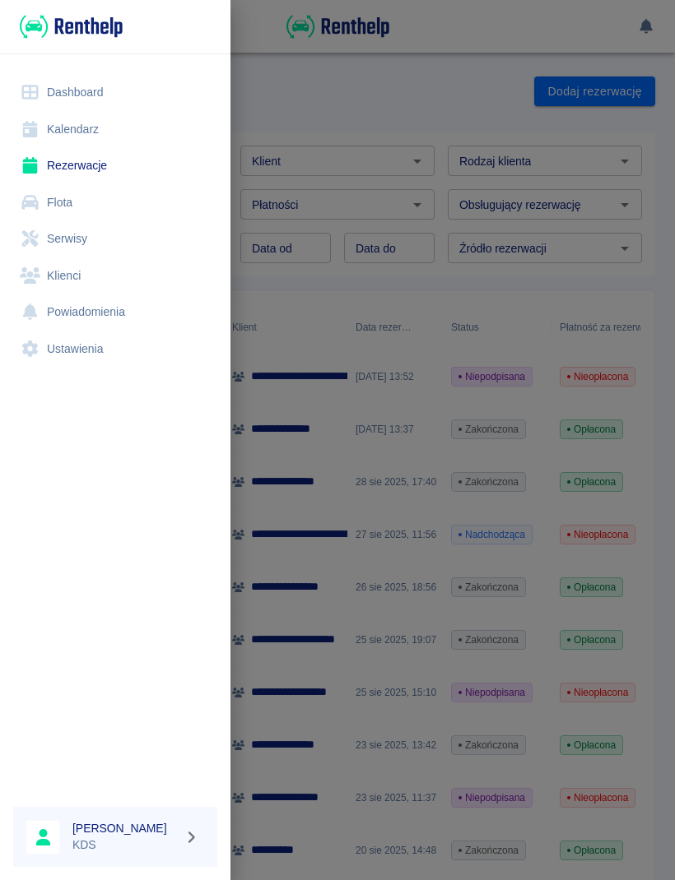
click at [95, 136] on link "Kalendarz" at bounding box center [115, 129] width 204 height 37
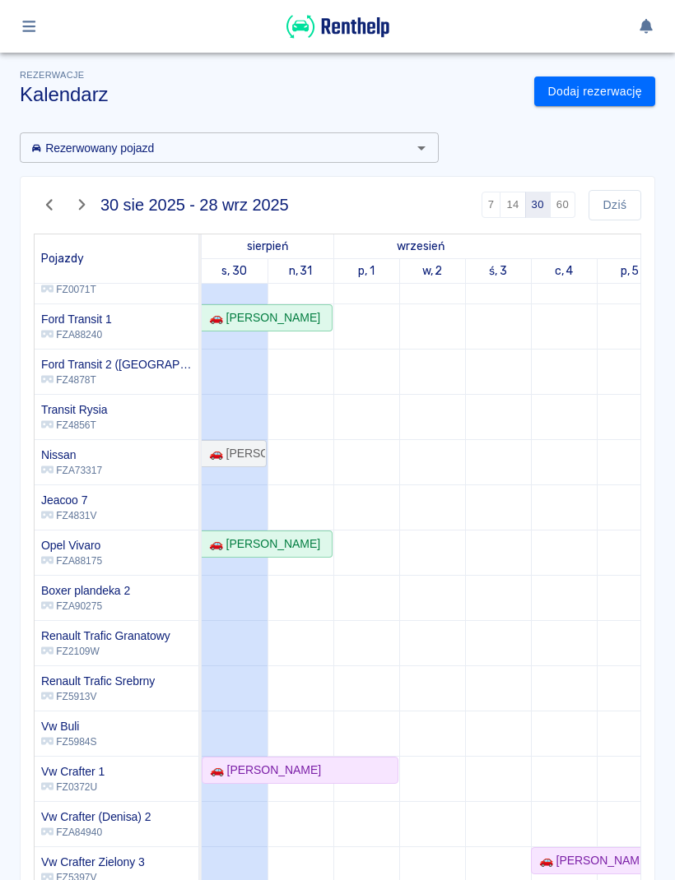
scroll to position [23, 0]
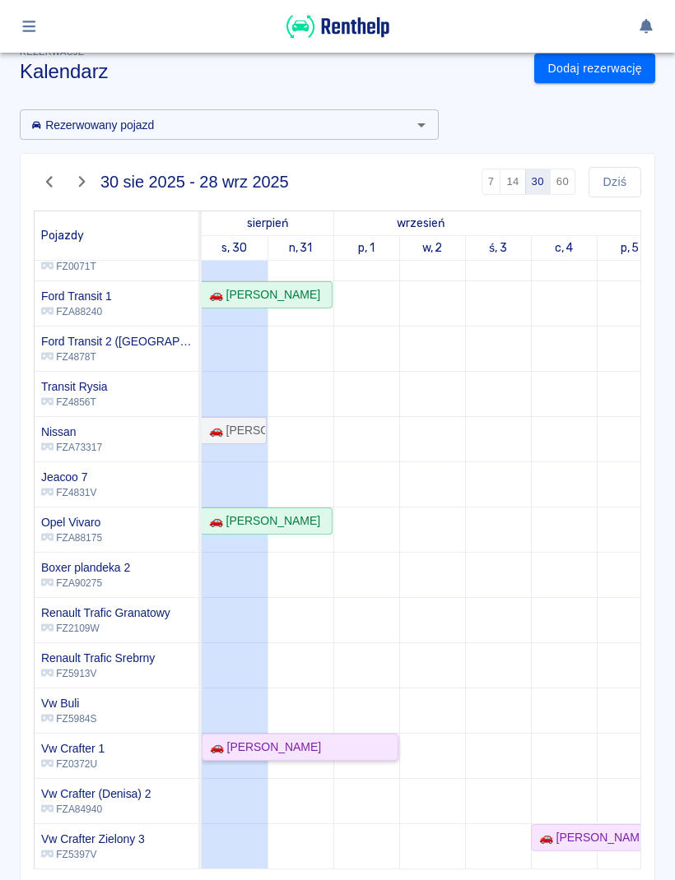
click at [356, 752] on div "🚗 [PERSON_NAME]" at bounding box center [299, 747] width 193 height 17
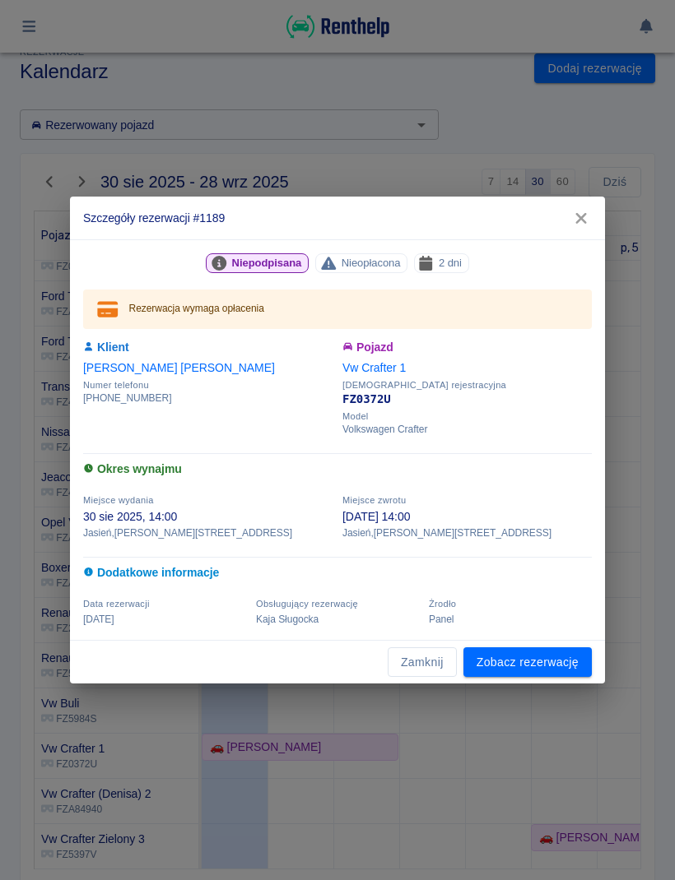
click at [548, 672] on link "Zobacz rezerwację" at bounding box center [527, 663] width 128 height 30
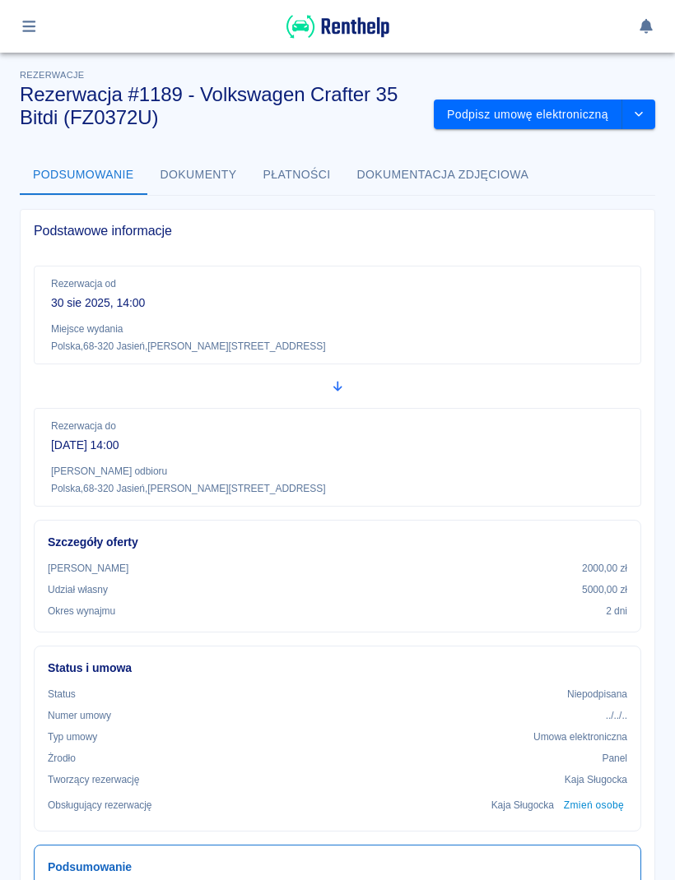
click at [564, 124] on button "Podpisz umowę elektroniczną" at bounding box center [528, 115] width 188 height 30
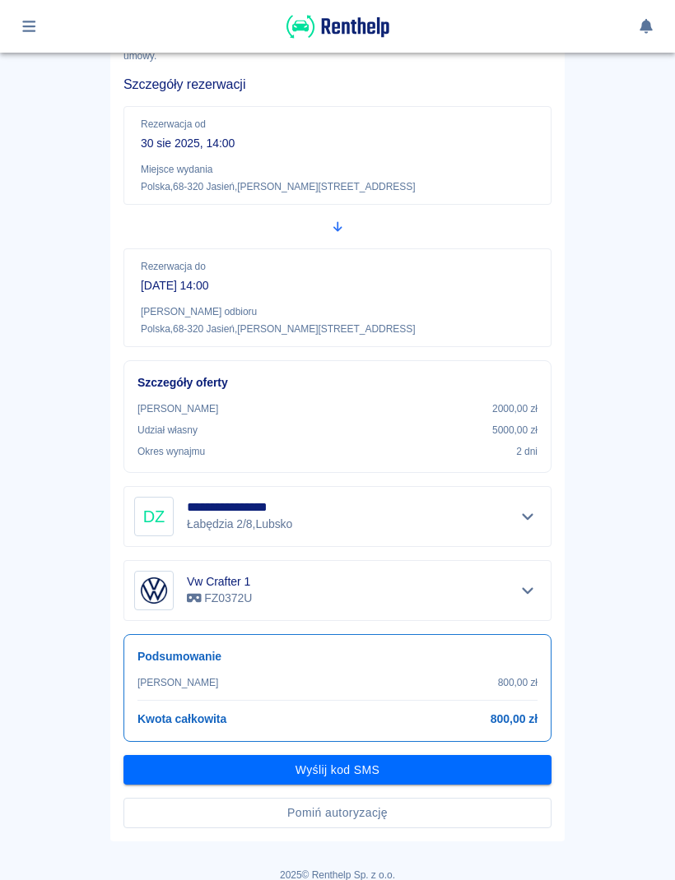
scroll to position [113, 0]
click at [429, 821] on button "Pomiń autoryzację" at bounding box center [337, 812] width 428 height 30
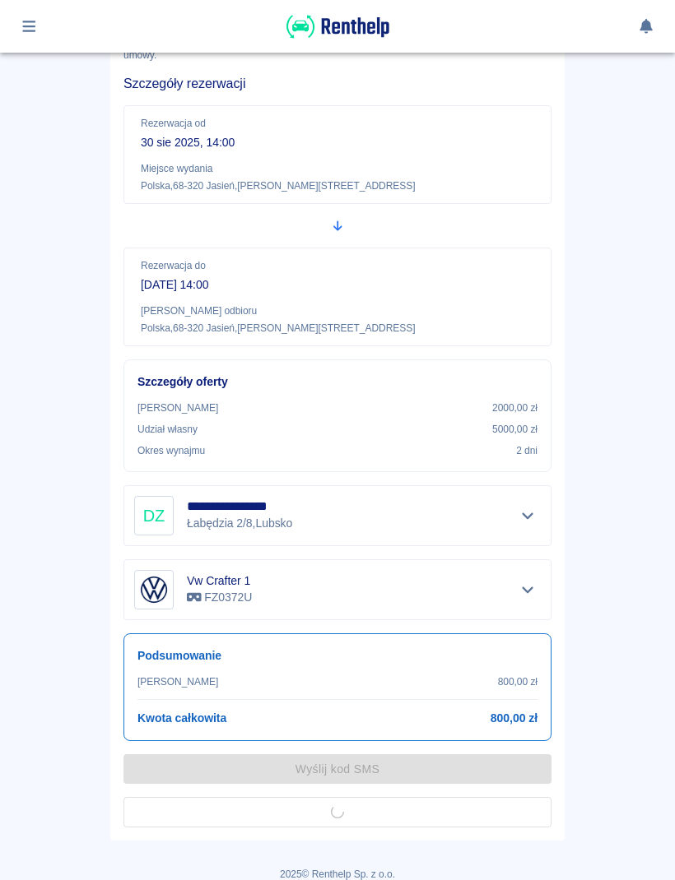
scroll to position [82, 0]
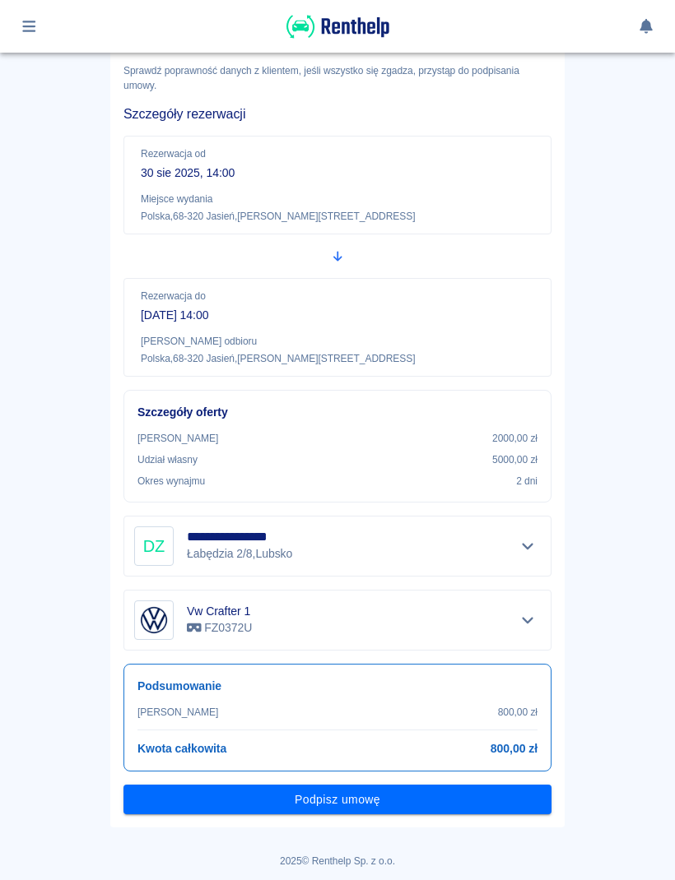
click at [478, 810] on button "Podpisz umowę" at bounding box center [337, 800] width 428 height 30
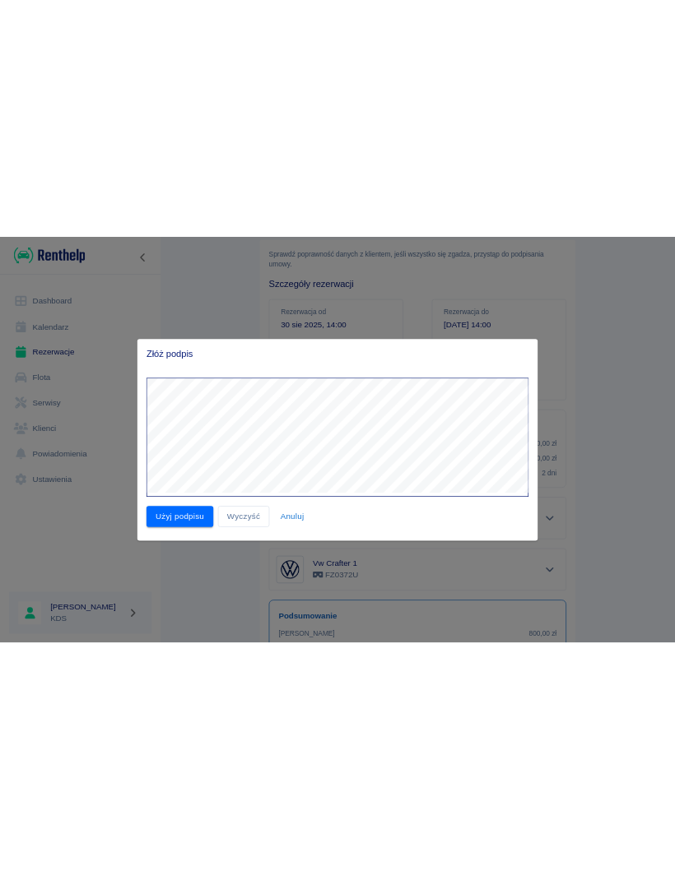
scroll to position [0, 0]
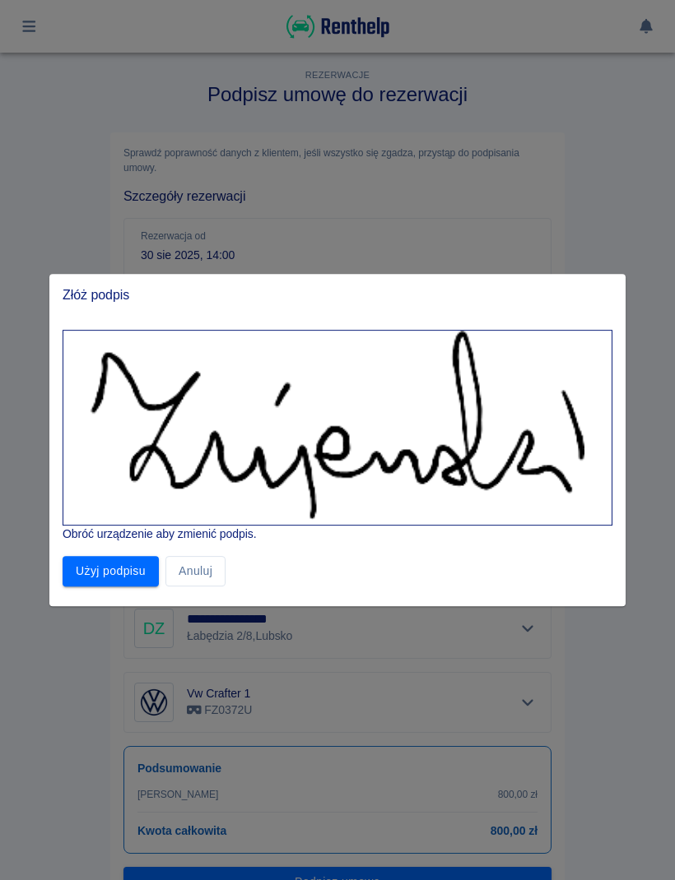
click at [120, 566] on button "Użyj podpisu" at bounding box center [111, 571] width 96 height 30
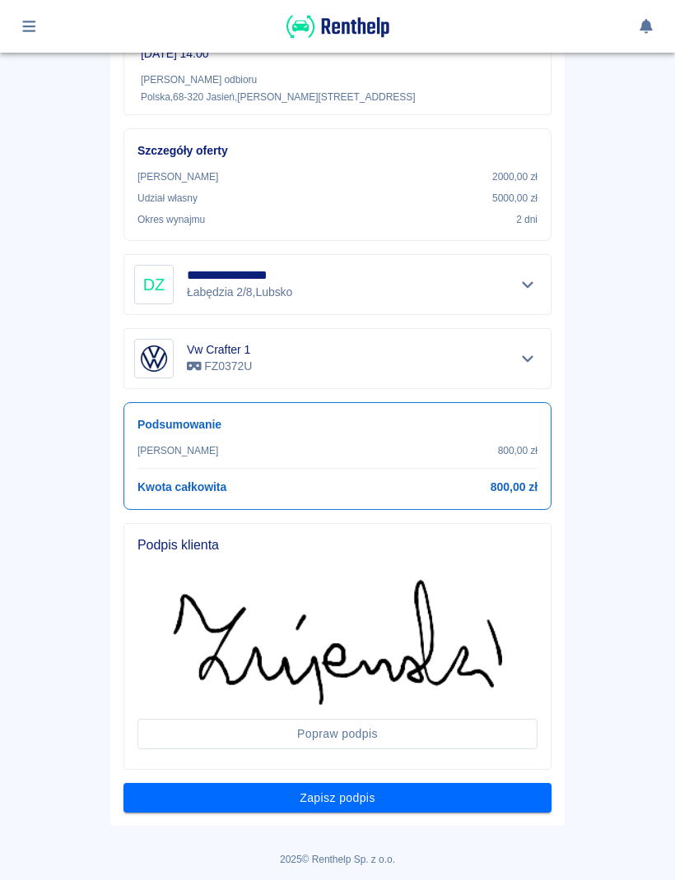
scroll to position [342, 0]
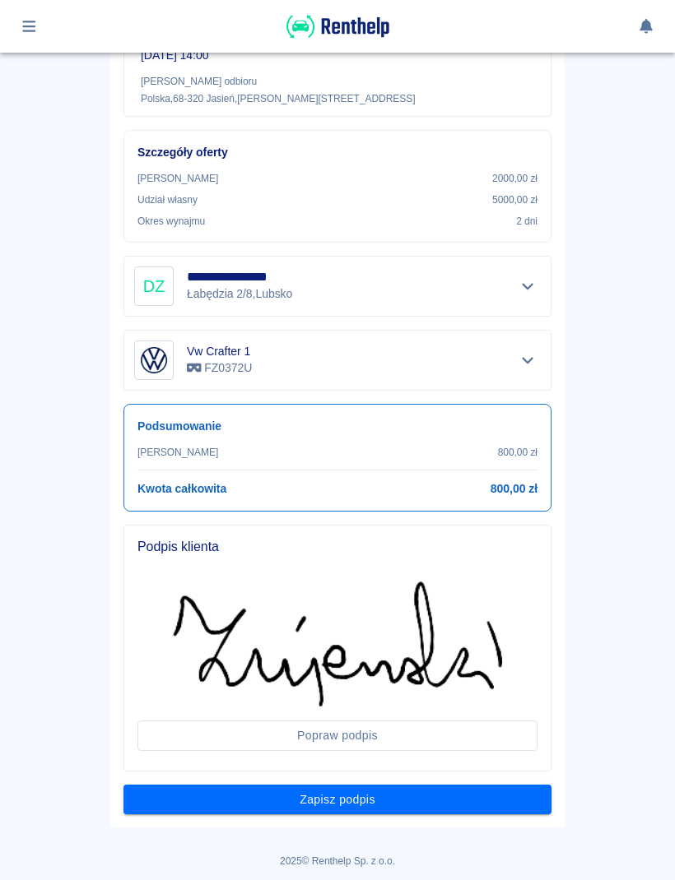
click at [502, 800] on button "Zapisz podpis" at bounding box center [337, 800] width 428 height 30
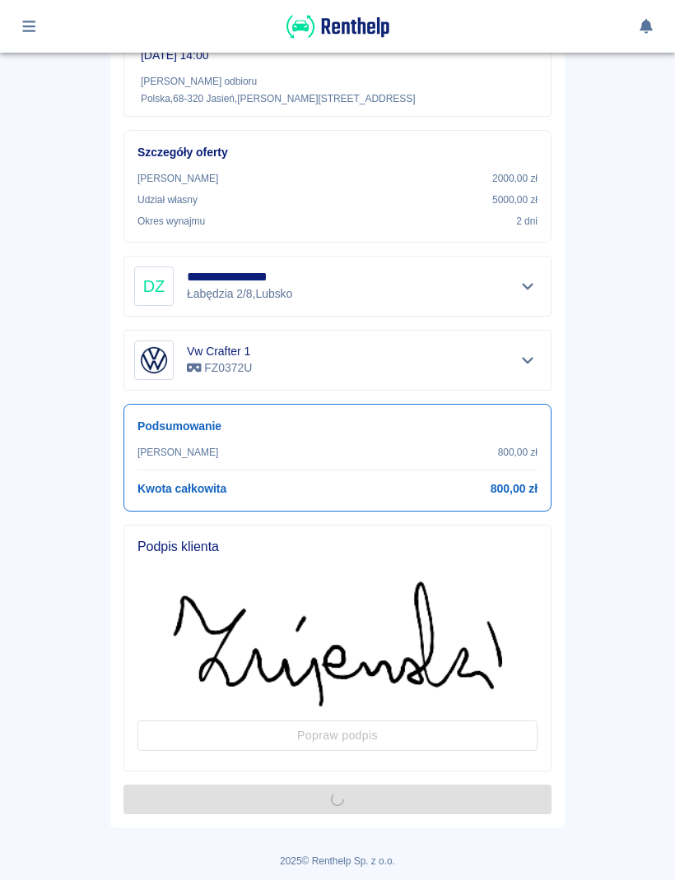
scroll to position [0, 0]
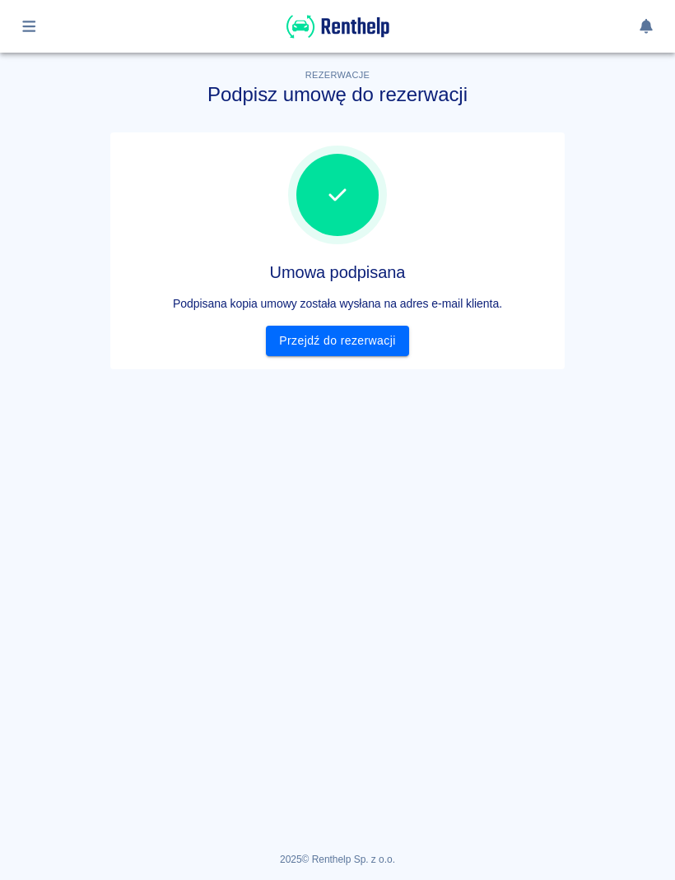
click at [356, 340] on link "Przejdź do rezerwacji" at bounding box center [337, 341] width 142 height 30
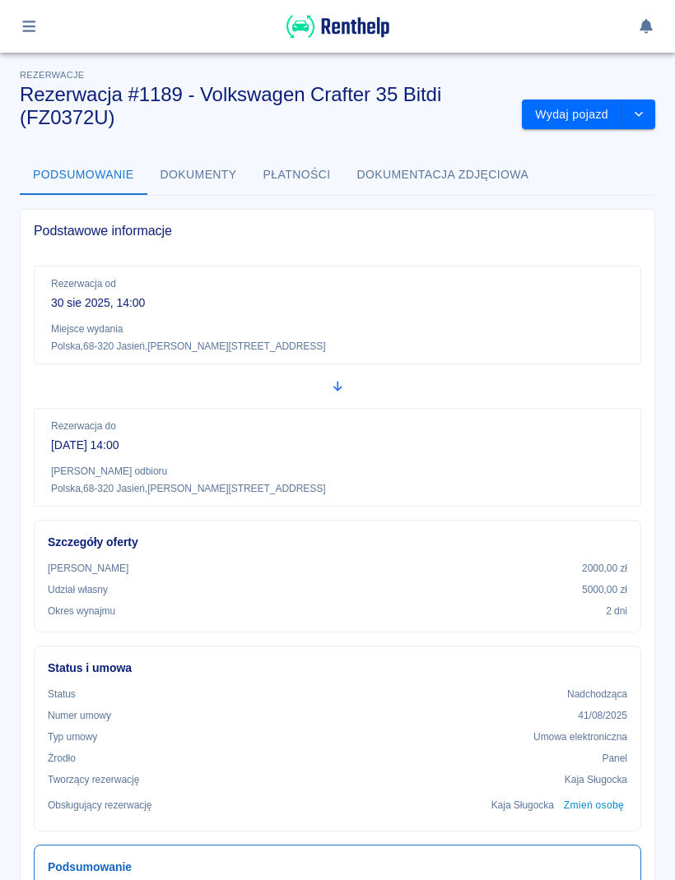
click at [568, 113] on button "Wydaj pojazd" at bounding box center [572, 115] width 100 height 30
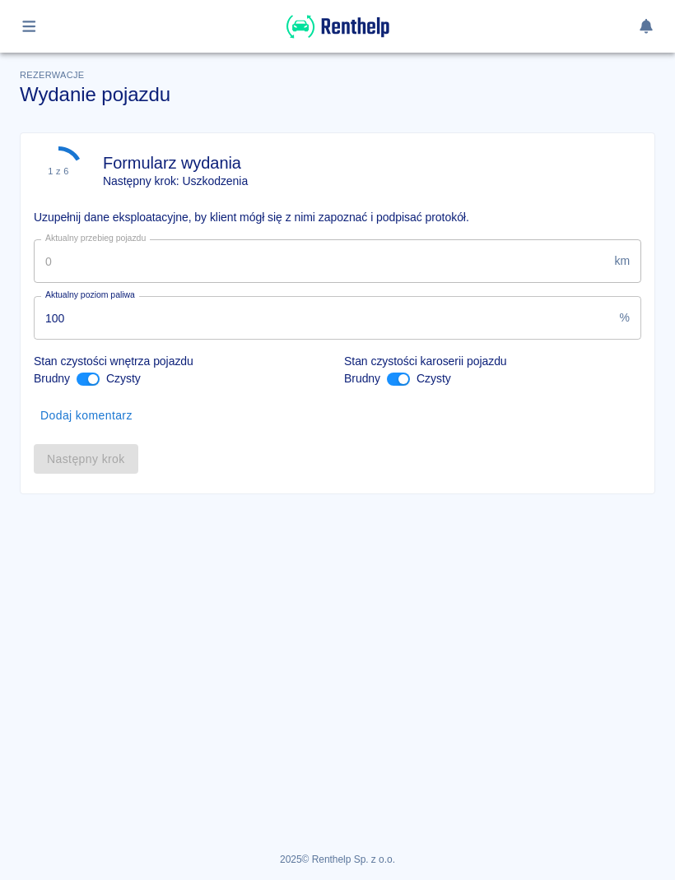
type input "119012"
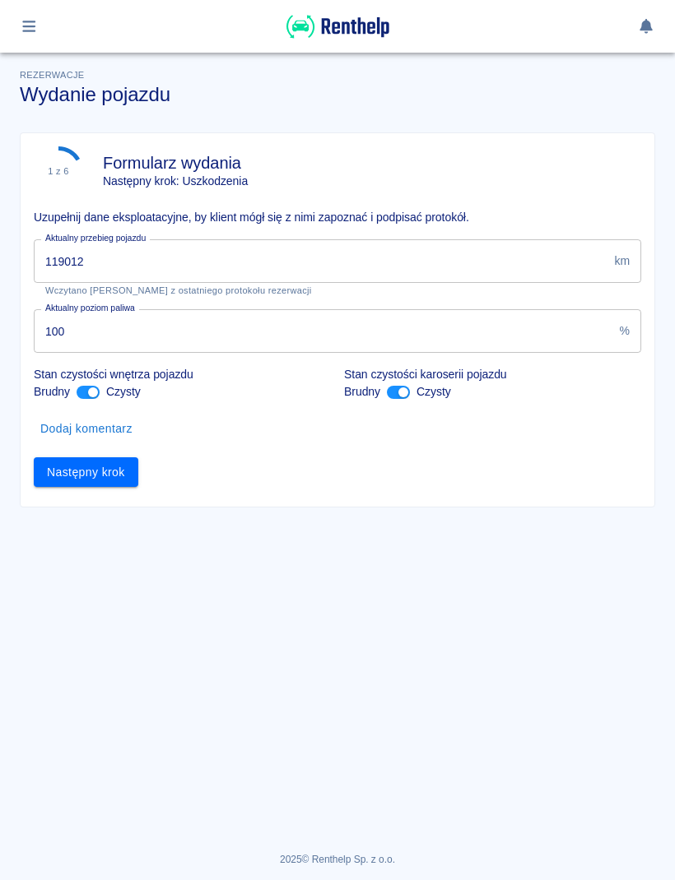
click at [109, 484] on button "Następny krok" at bounding box center [86, 472] width 104 height 30
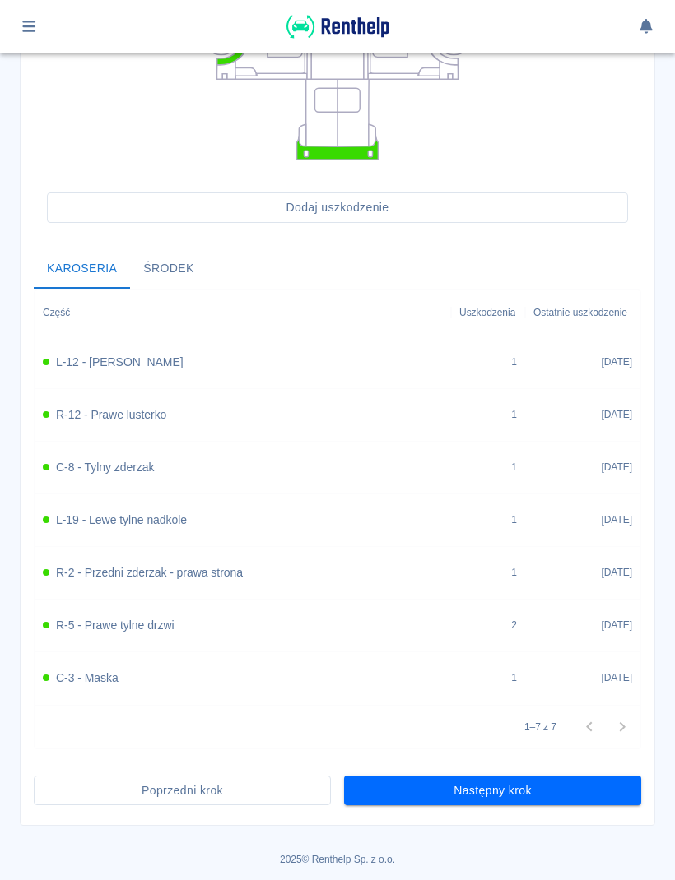
scroll to position [430, 0]
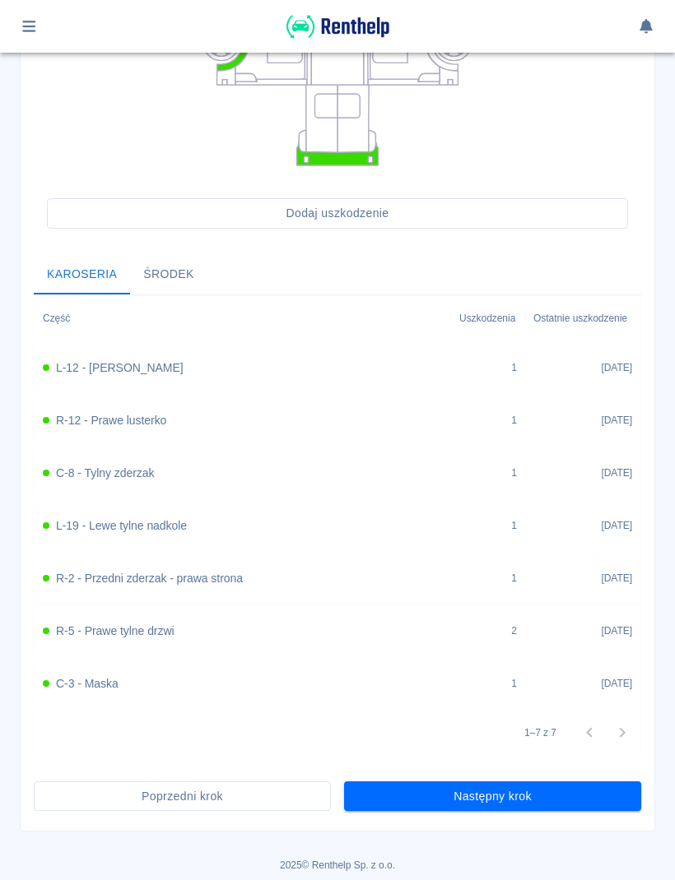
click at [608, 797] on button "Następny krok" at bounding box center [492, 797] width 297 height 30
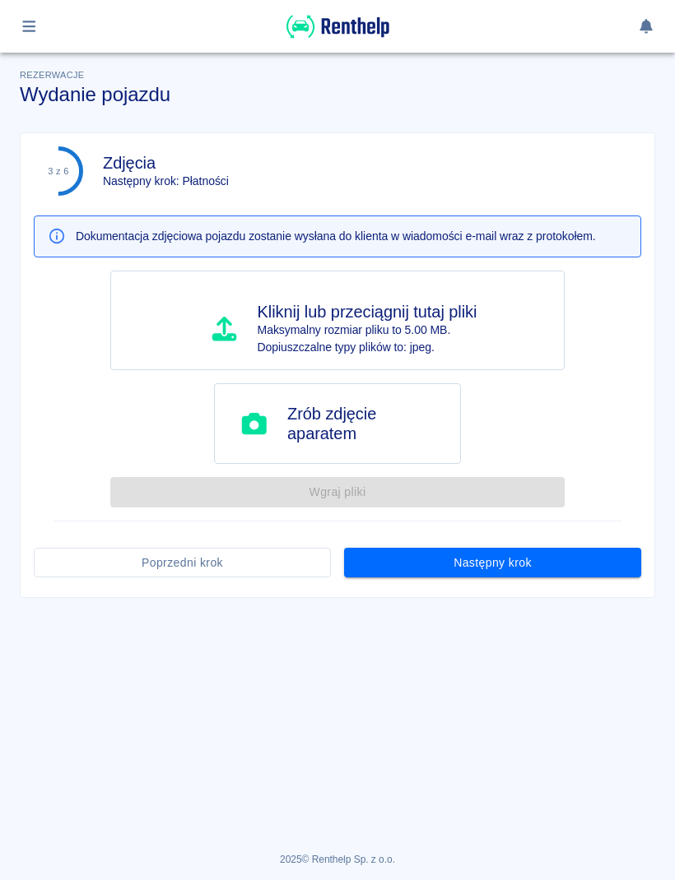
click at [569, 571] on button "Następny krok" at bounding box center [492, 563] width 297 height 30
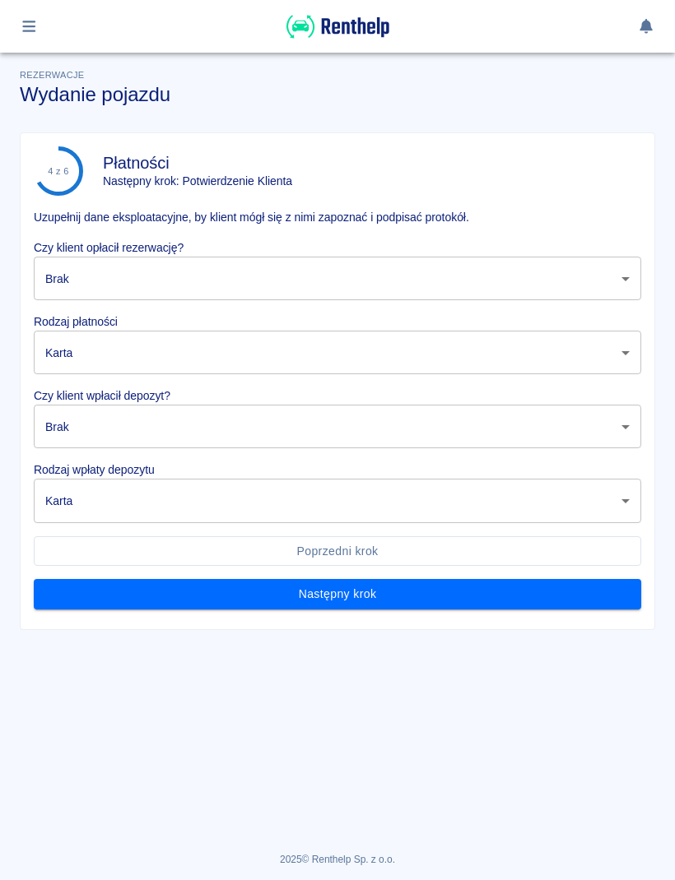
click at [507, 284] on body "Używamy plików Cookies, by zapewnić Ci najlepsze możliwe doświadczenie. Aby dow…" at bounding box center [337, 440] width 675 height 880
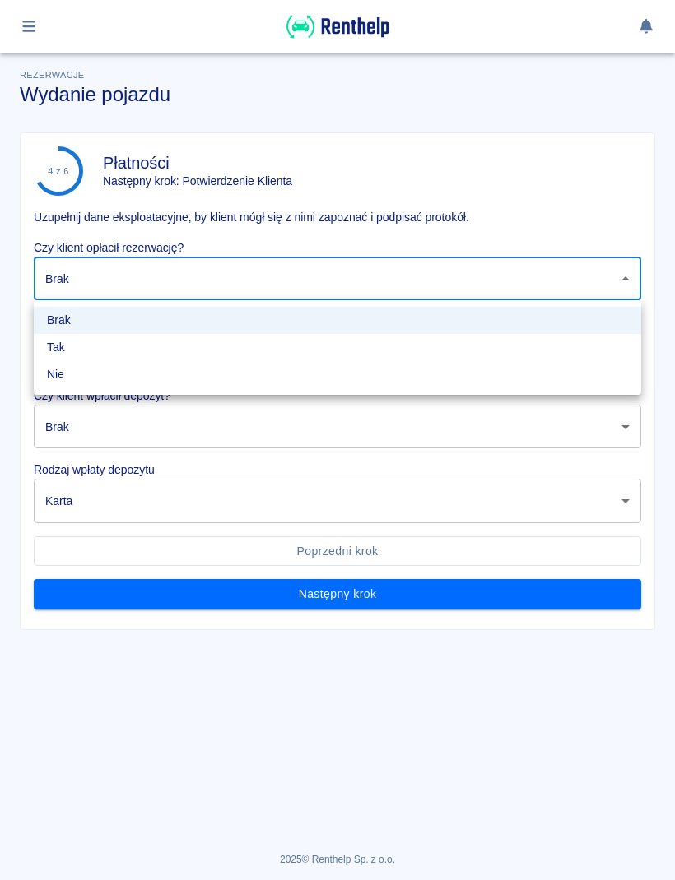
click at [154, 349] on li "Tak" at bounding box center [337, 347] width 607 height 27
type input "true"
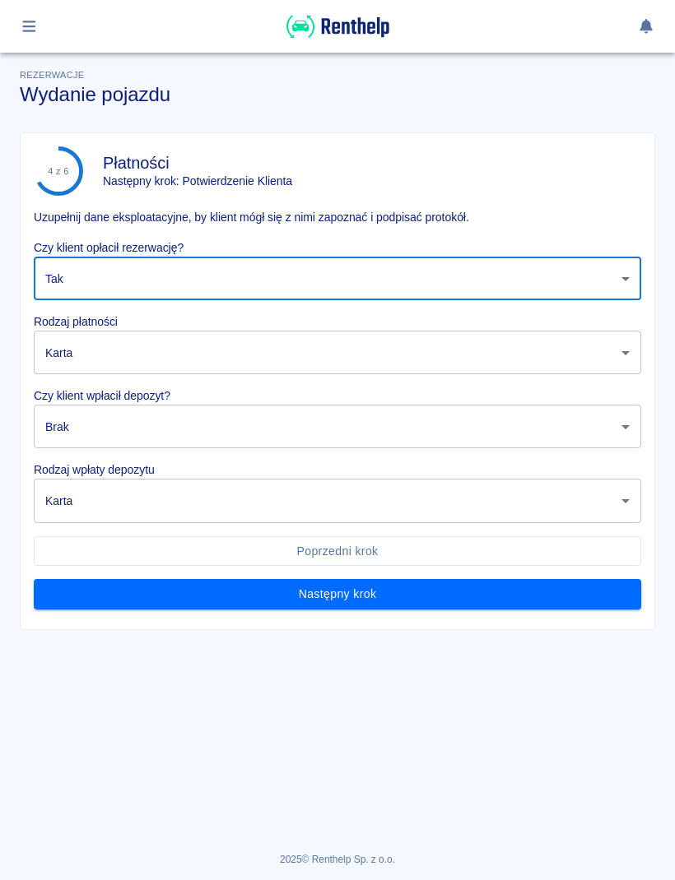
click at [172, 342] on body "Używamy plików Cookies, by zapewnić Ci najlepsze możliwe doświadczenie. Aby dow…" at bounding box center [337, 440] width 675 height 880
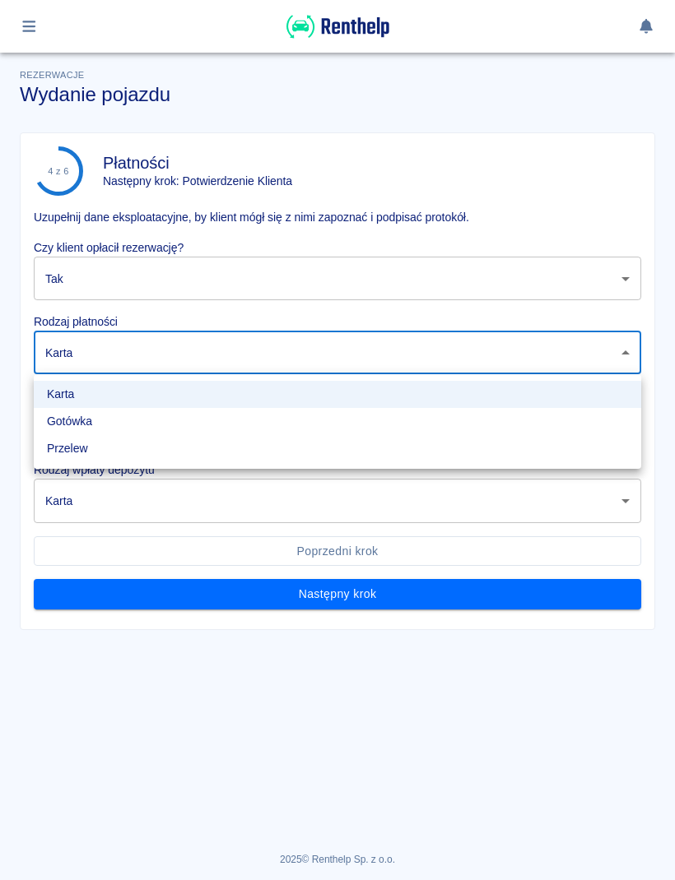
click at [114, 429] on li "Gotówka" at bounding box center [337, 421] width 607 height 27
type input "cash"
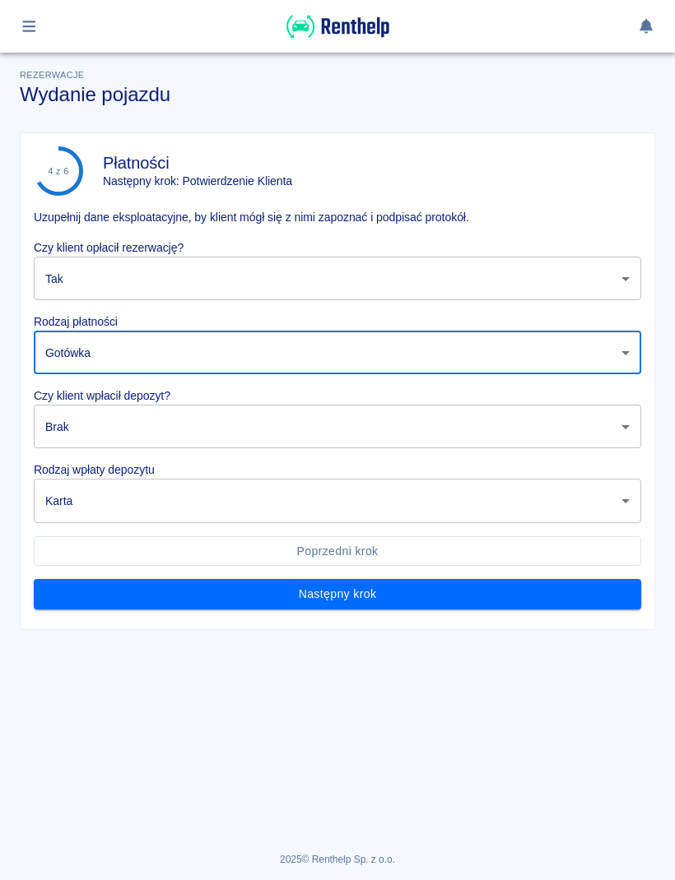
click at [179, 422] on body "Używamy plików Cookies, by zapewnić Ci najlepsze możliwe doświadczenie. Aby dow…" at bounding box center [337, 440] width 675 height 880
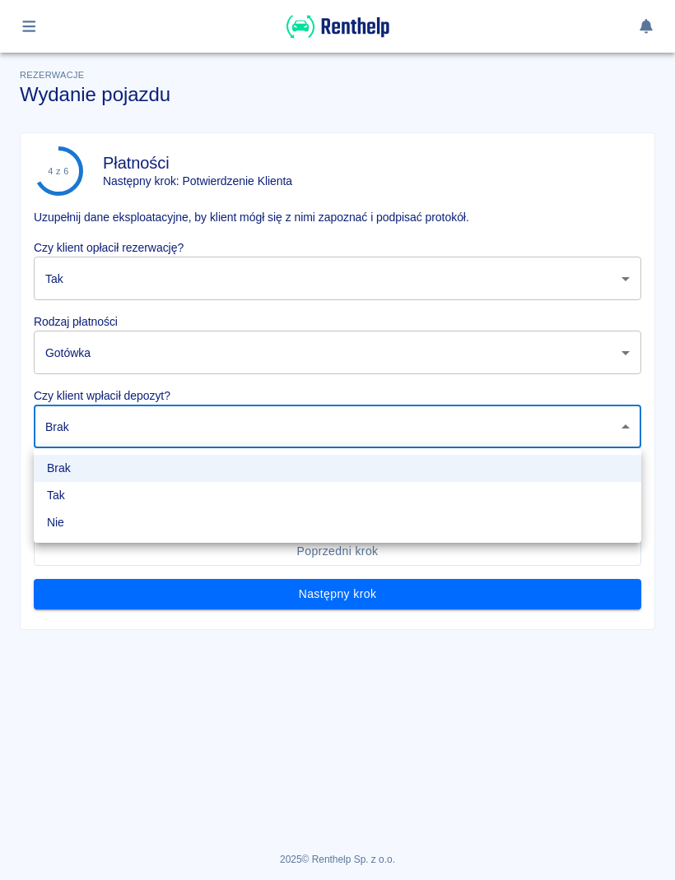
click at [115, 497] on li "Tak" at bounding box center [337, 495] width 607 height 27
type input "true"
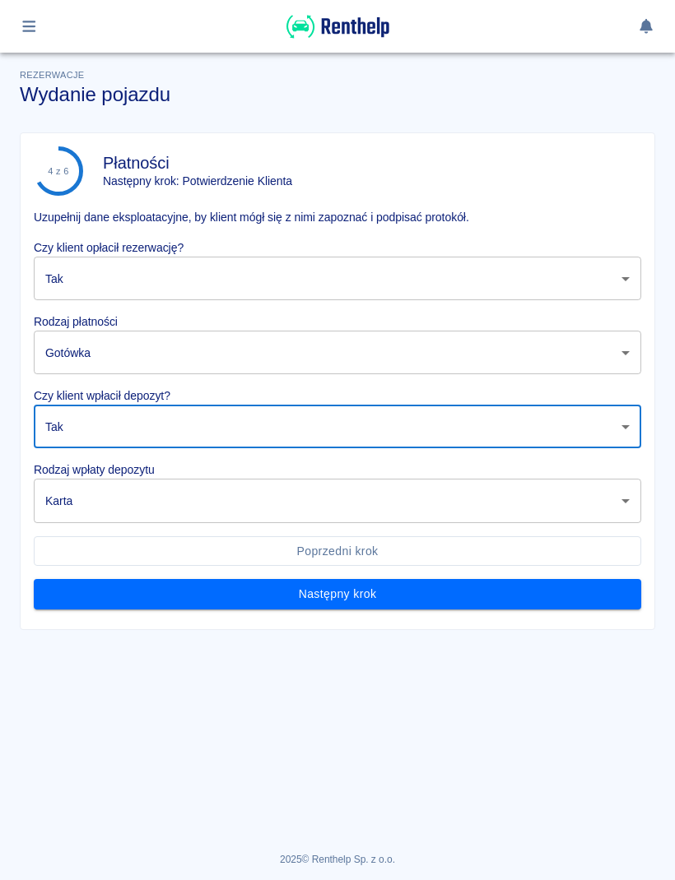
click at [205, 508] on body "Używamy plików Cookies, by zapewnić Ci najlepsze możliwe doświadczenie. Aby dow…" at bounding box center [337, 440] width 675 height 880
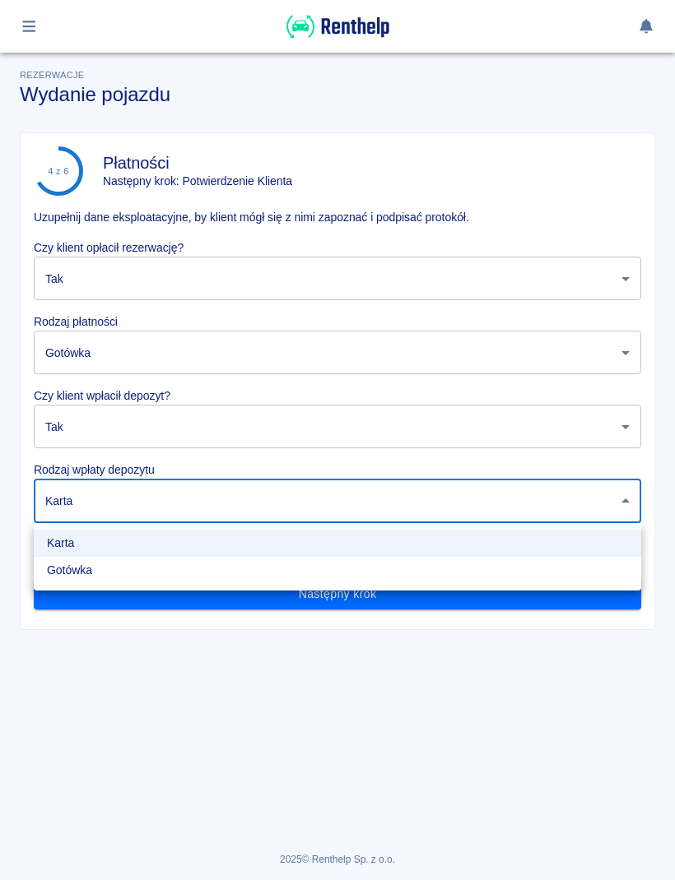
click at [130, 542] on li "Karta" at bounding box center [337, 543] width 607 height 27
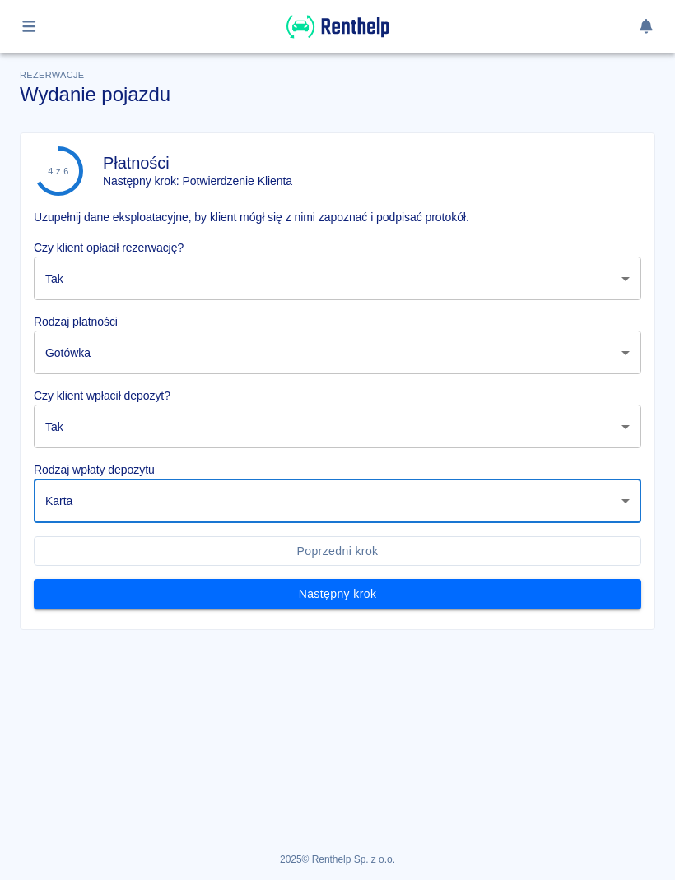
click at [429, 596] on button "Następny krok" at bounding box center [337, 594] width 607 height 30
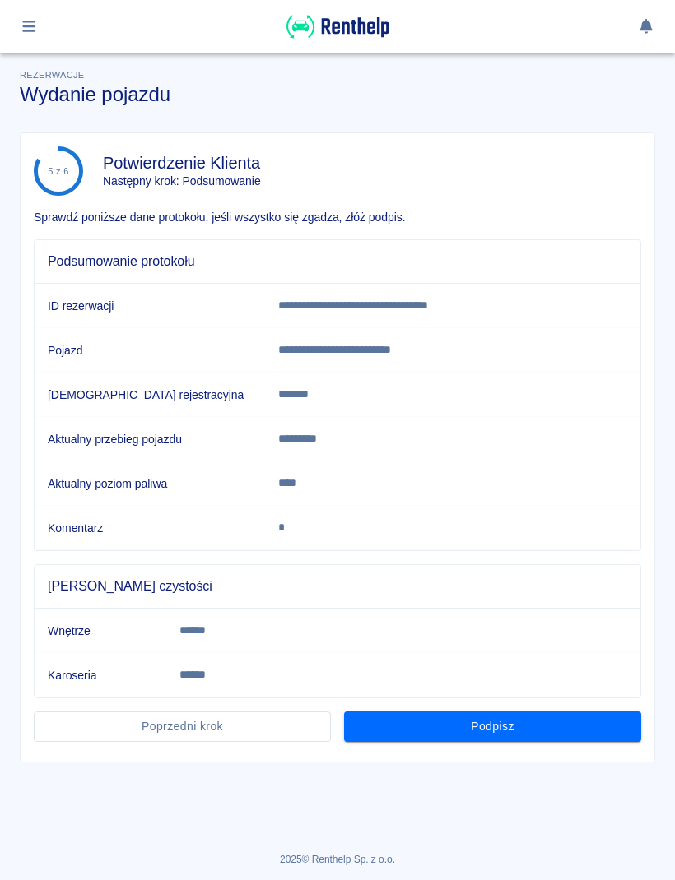
click at [556, 721] on button "Podpisz" at bounding box center [492, 727] width 297 height 30
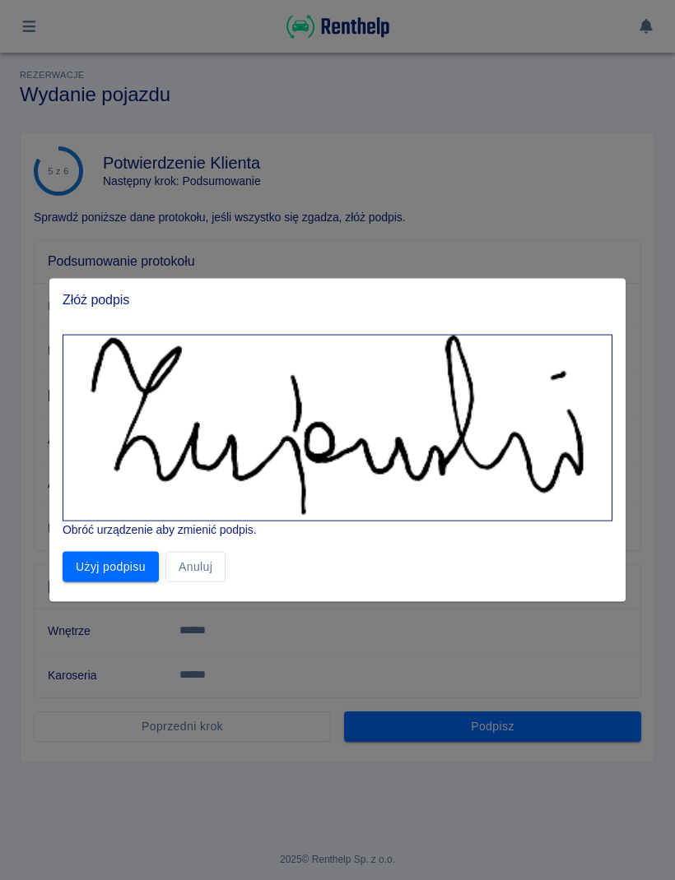
click at [135, 573] on button "Użyj podpisu" at bounding box center [111, 567] width 96 height 30
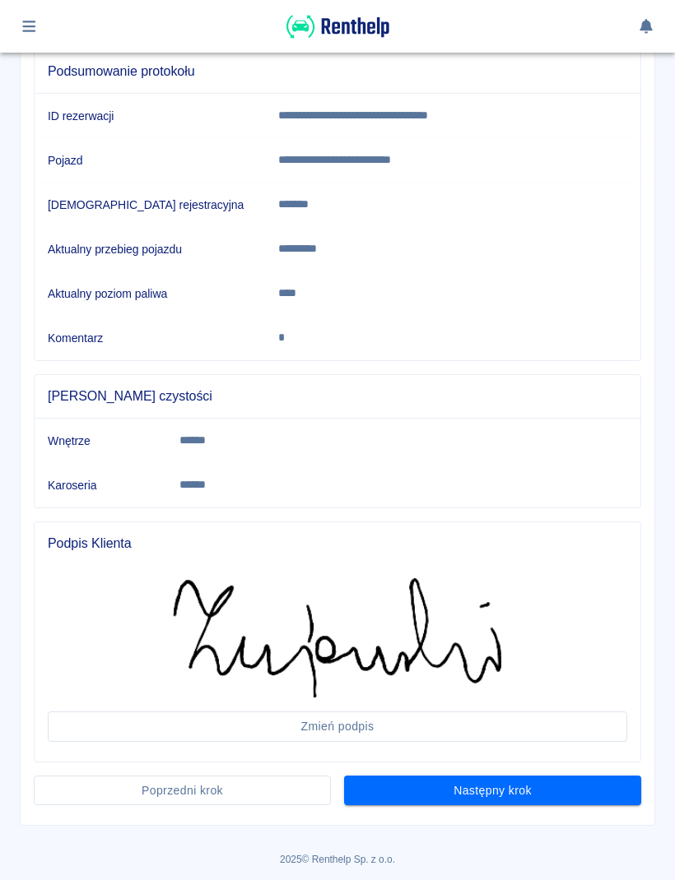
scroll to position [189, 0]
click at [563, 794] on button "Następny krok" at bounding box center [492, 792] width 297 height 30
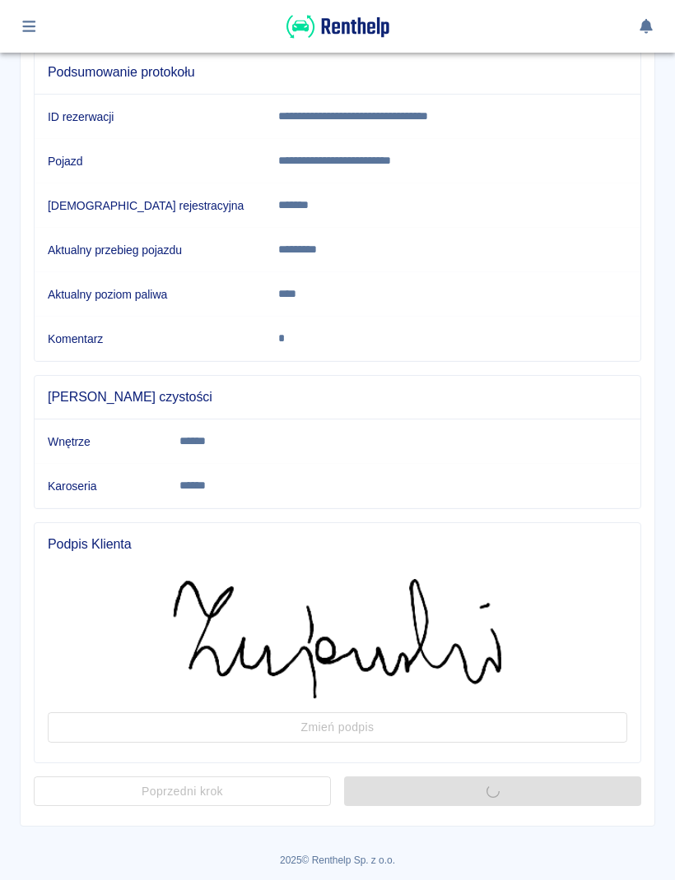
scroll to position [0, 0]
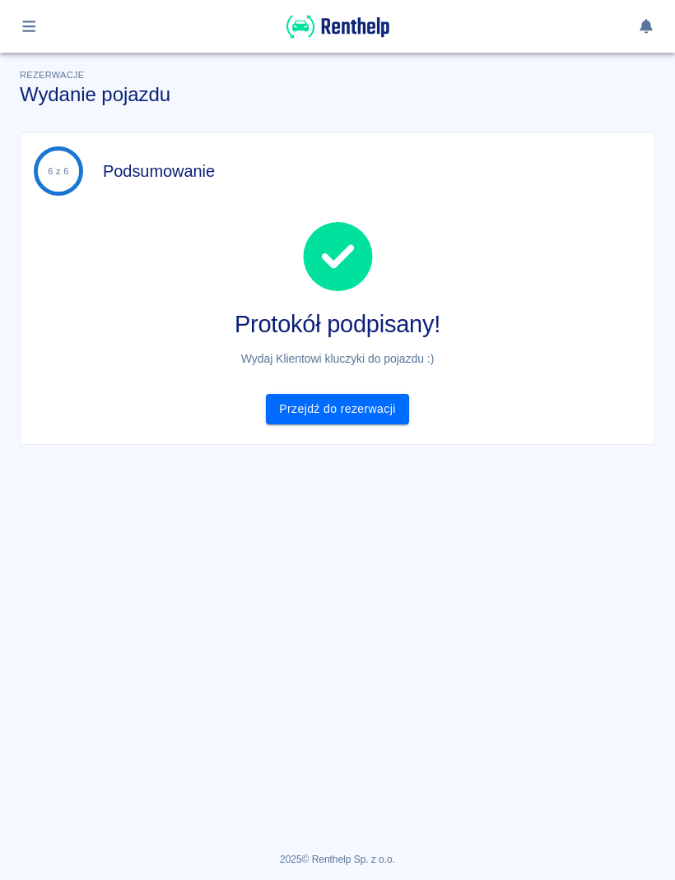
click at [378, 397] on link "Przejdź do rezerwacji" at bounding box center [337, 409] width 142 height 30
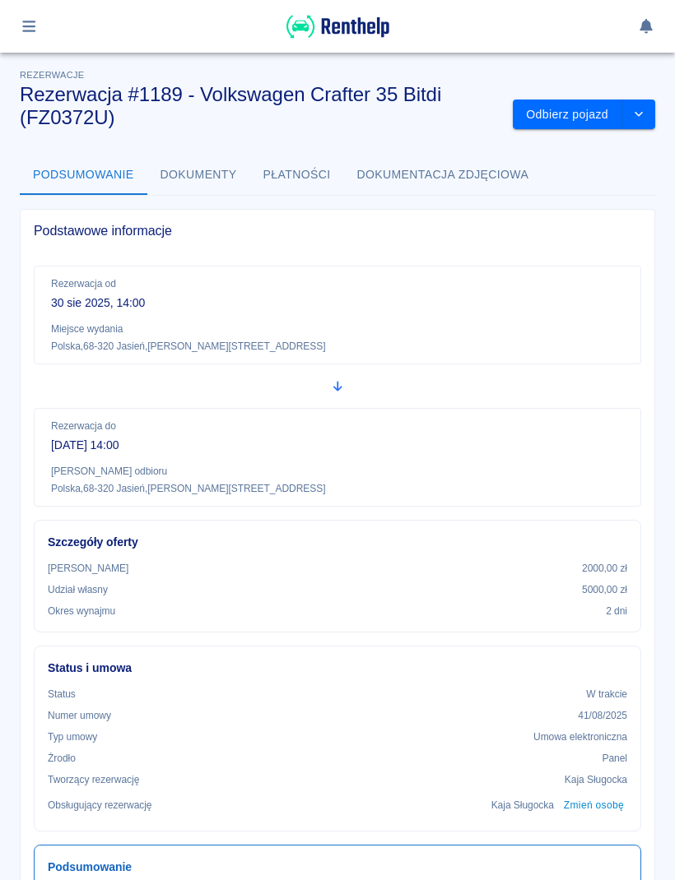
click at [345, 30] on img at bounding box center [337, 26] width 103 height 27
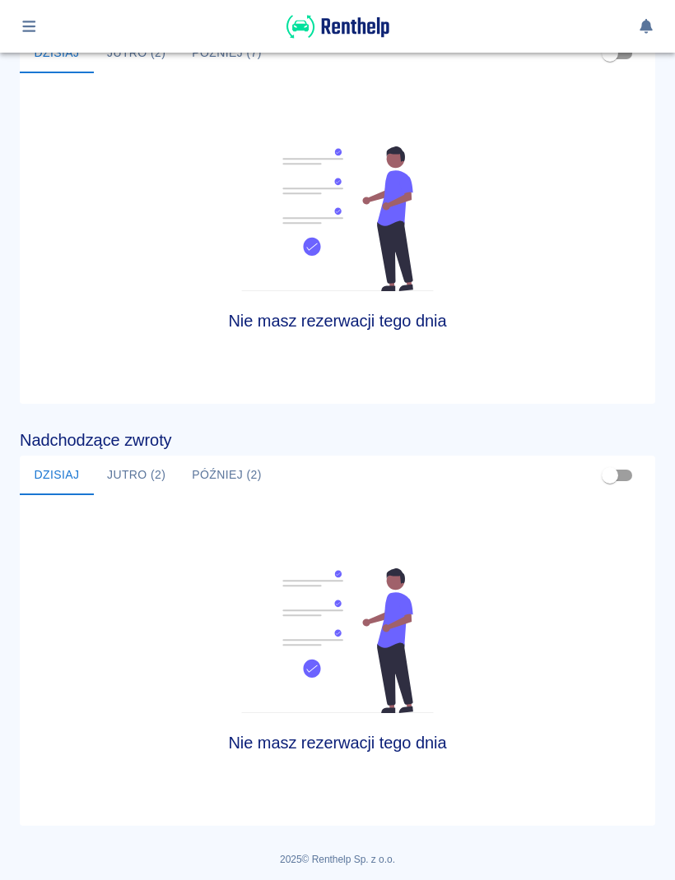
scroll to position [672, 0]
click at [22, 21] on icon "button" at bounding box center [29, 26] width 19 height 15
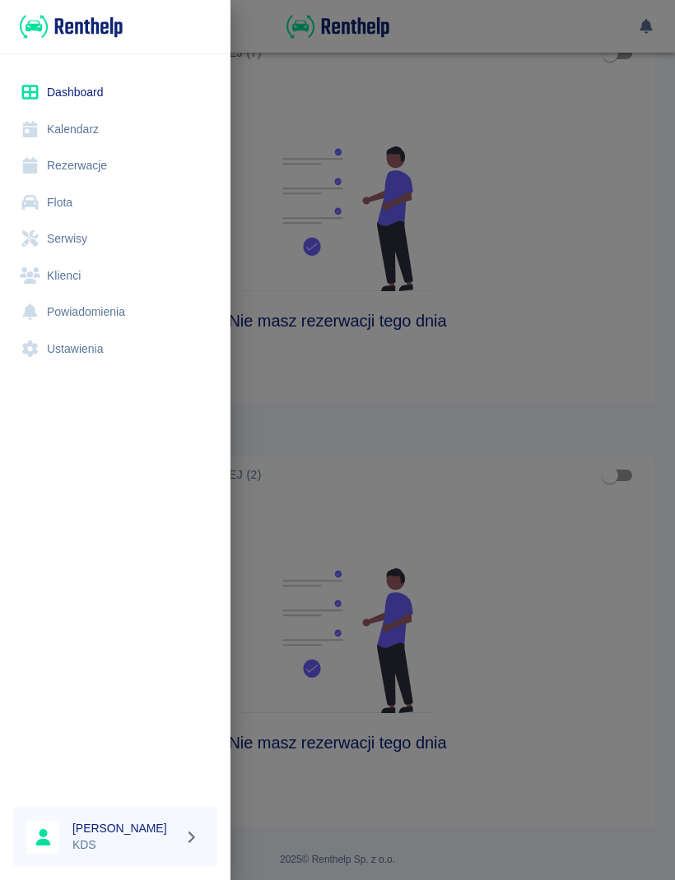
click at [81, 123] on link "Kalendarz" at bounding box center [115, 129] width 204 height 37
